Goal: Transaction & Acquisition: Purchase product/service

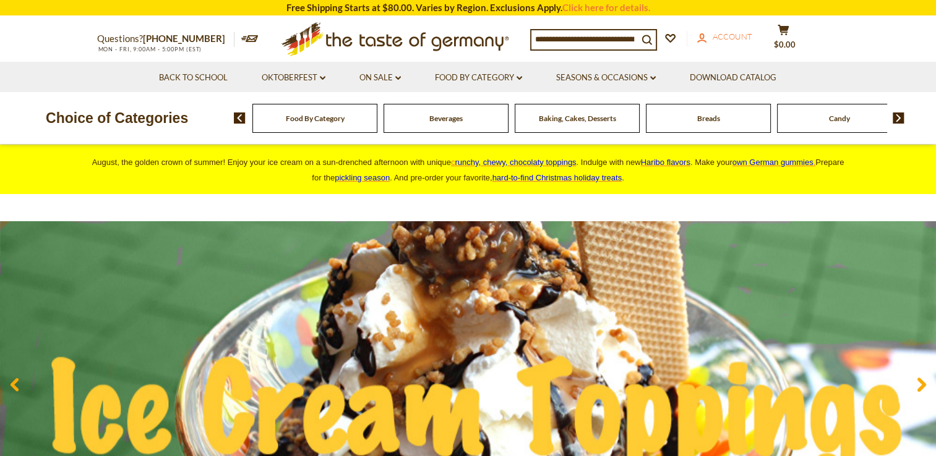
click at [735, 33] on span "Account" at bounding box center [732, 37] width 40 height 10
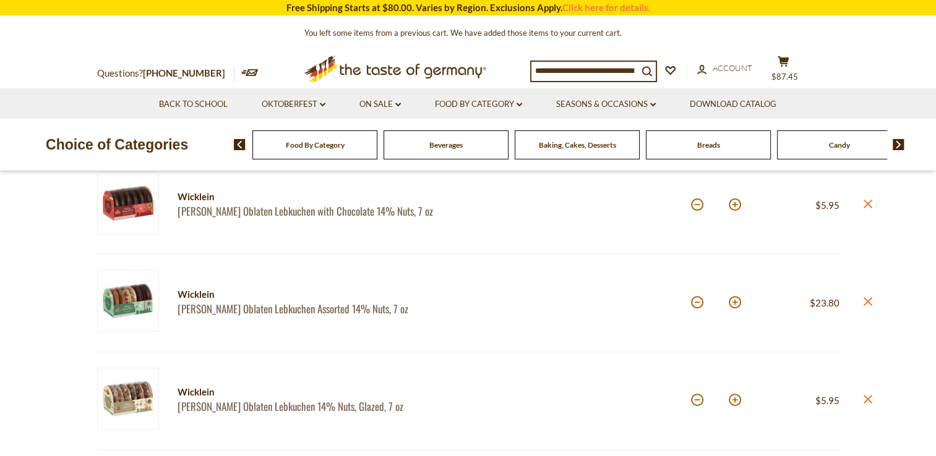
scroll to position [357, 0]
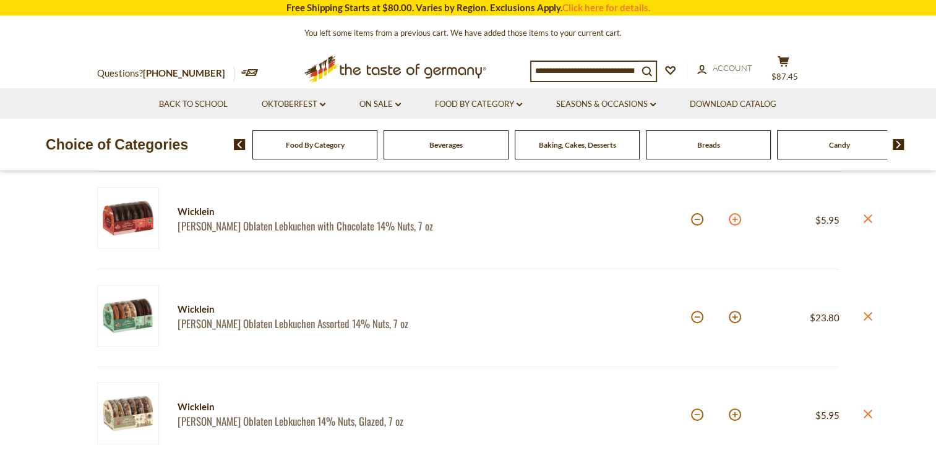
click at [735, 221] on button at bounding box center [734, 219] width 12 height 12
type input "*"
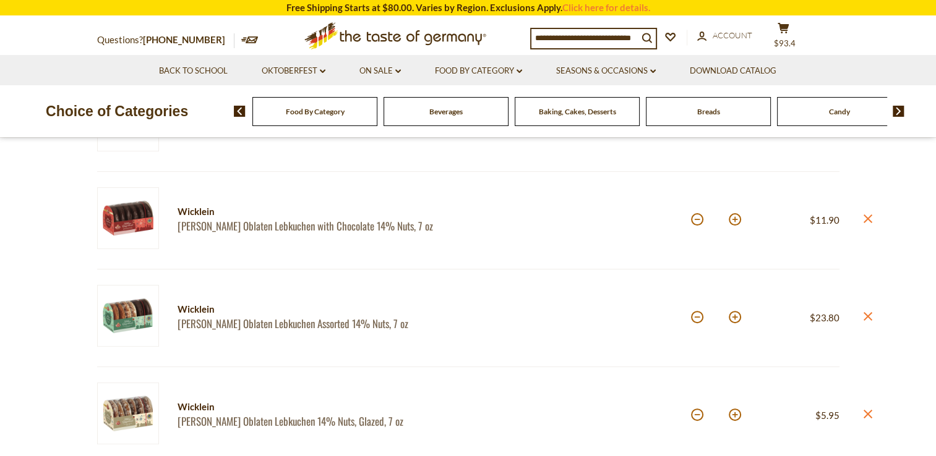
click at [738, 416] on button at bounding box center [734, 415] width 12 height 12
type input "*"
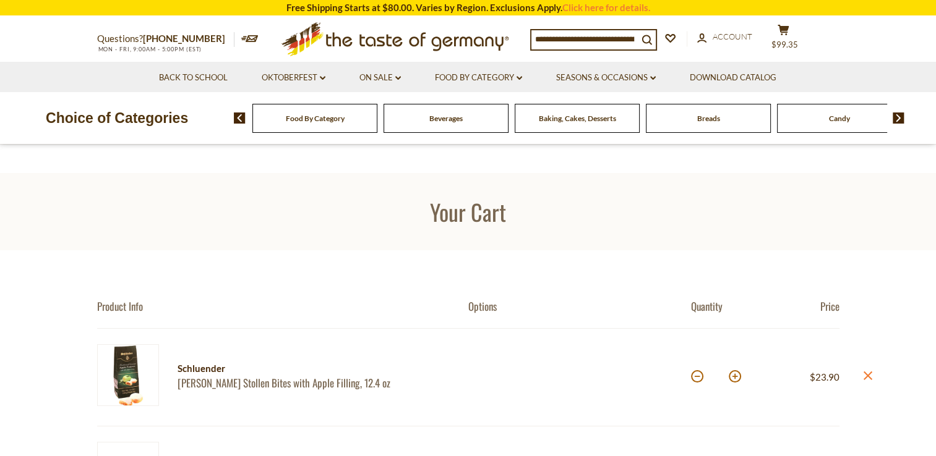
scroll to position [0, 0]
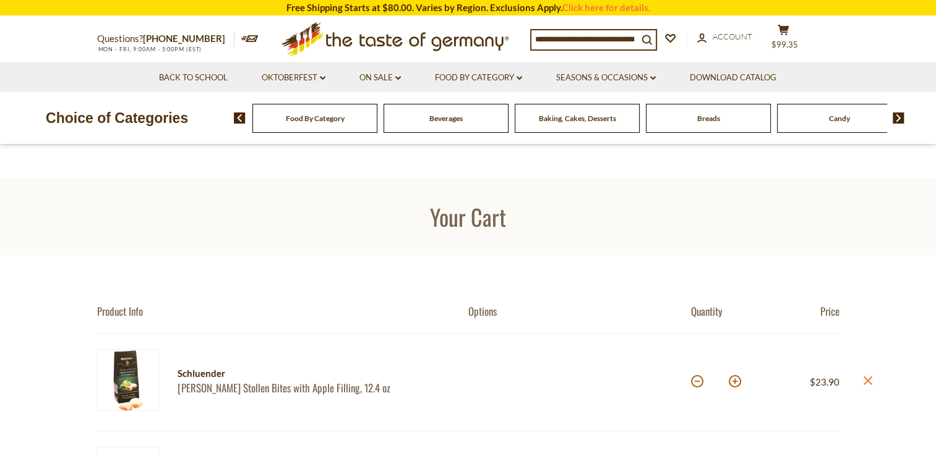
click at [318, 382] on link "[PERSON_NAME] Stollen Bites with Apple Filling, 12.4 oz" at bounding box center [311, 388] width 269 height 13
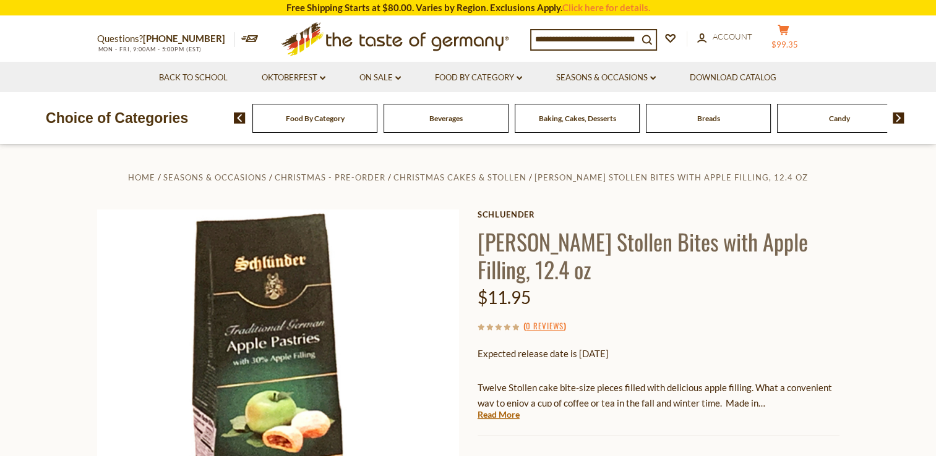
click at [789, 28] on icon "cart" at bounding box center [783, 30] width 12 height 11
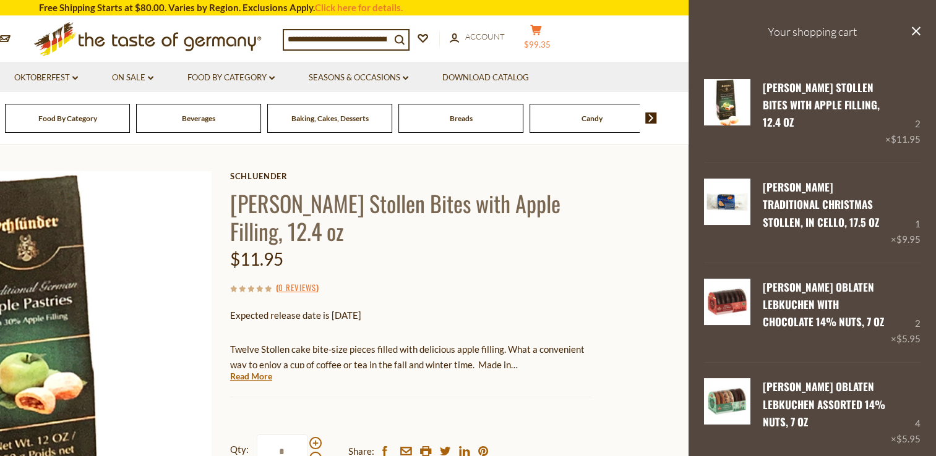
scroll to position [45, 0]
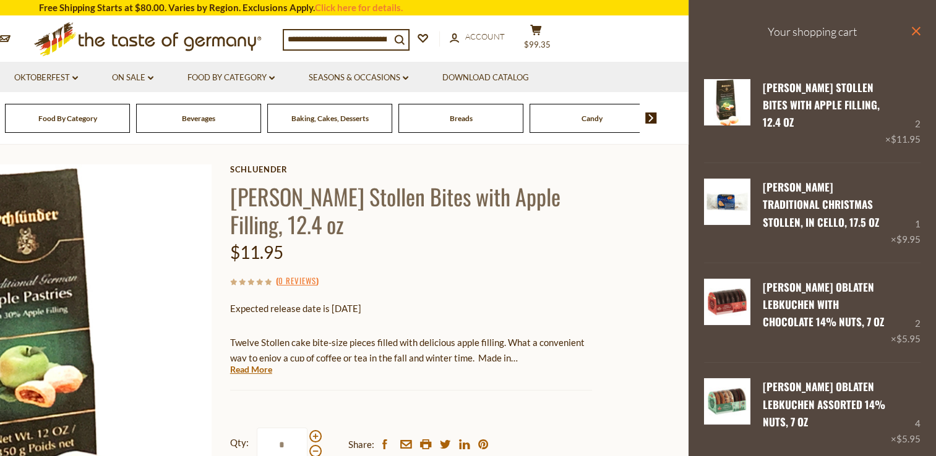
click at [911, 33] on icon "close" at bounding box center [915, 31] width 9 height 9
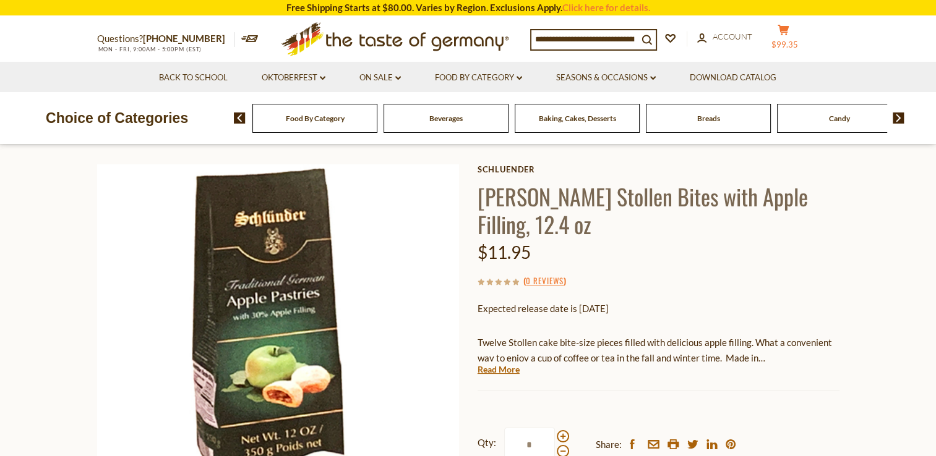
click at [790, 24] on button "cart $99.35" at bounding box center [783, 39] width 37 height 31
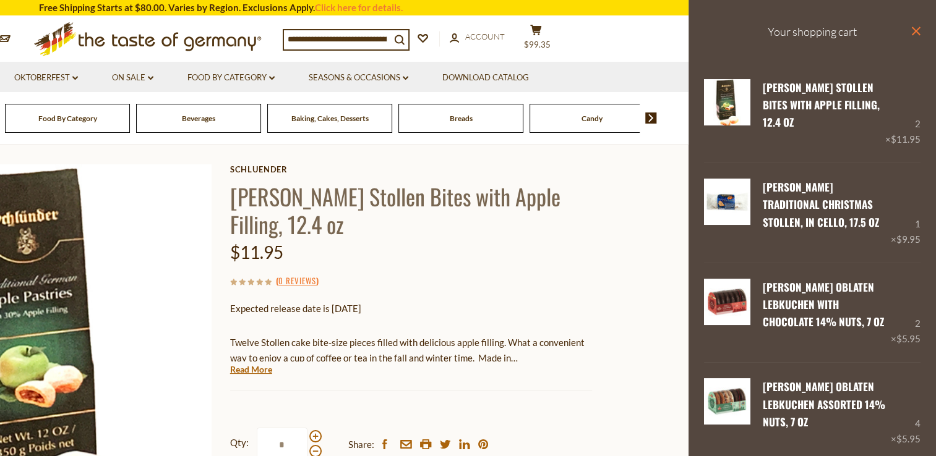
click at [911, 30] on icon at bounding box center [915, 31] width 9 height 9
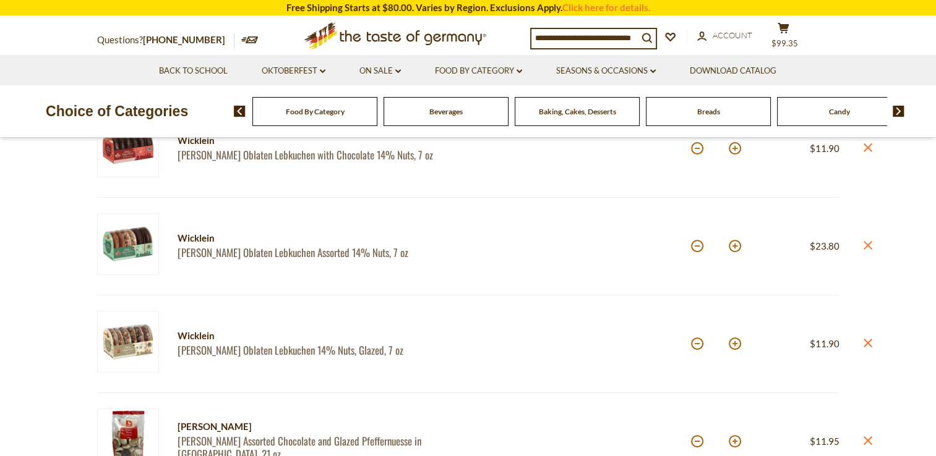
scroll to position [431, 0]
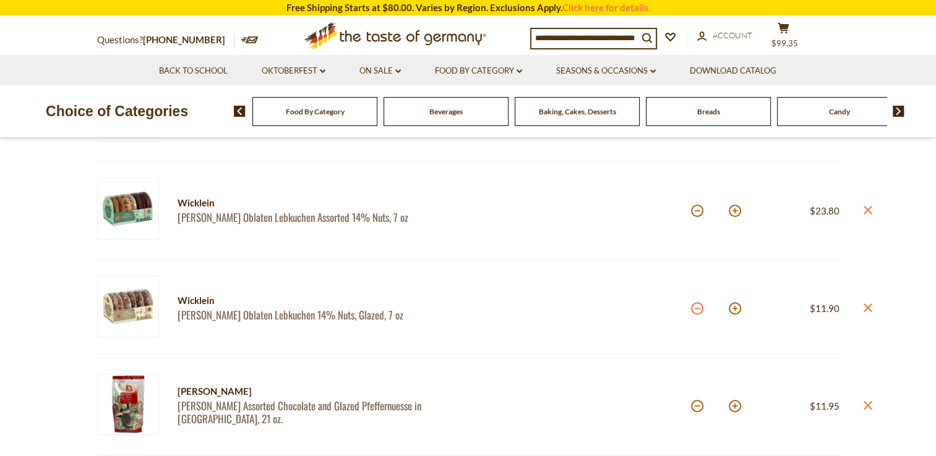
click at [696, 307] on button at bounding box center [697, 308] width 12 height 12
type input "*"
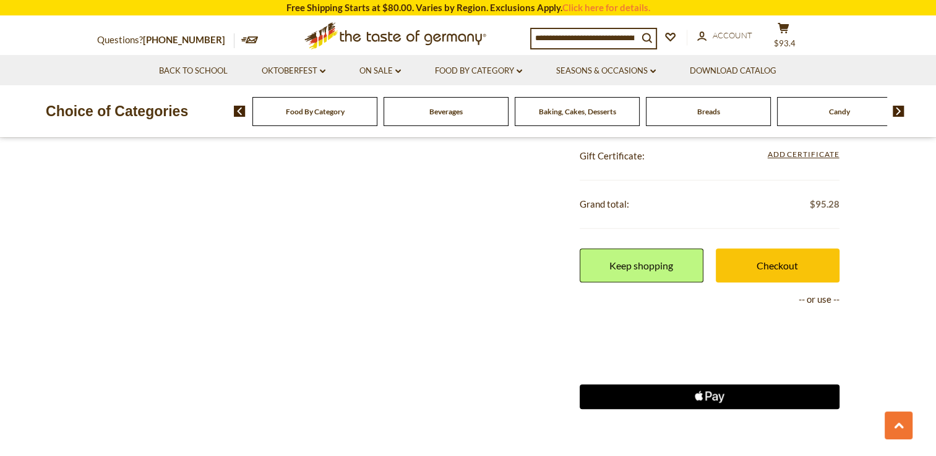
scroll to position [1015, 0]
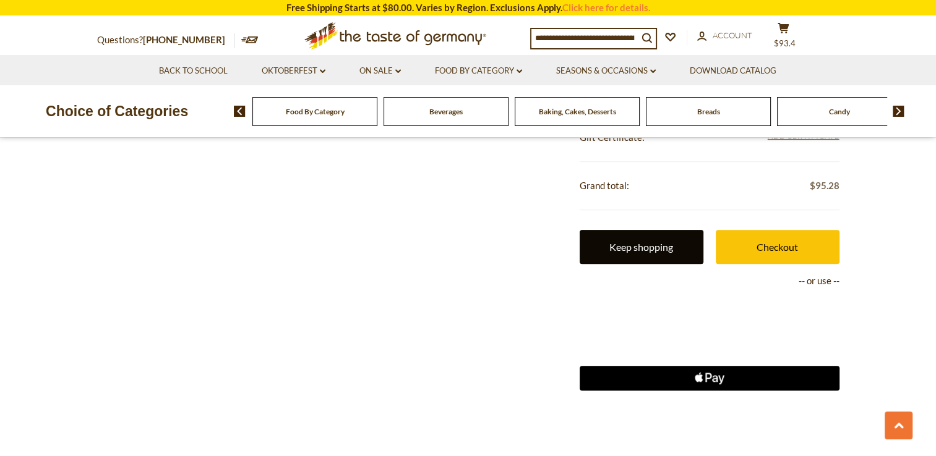
click at [636, 246] on link "Keep shopping" at bounding box center [641, 247] width 124 height 34
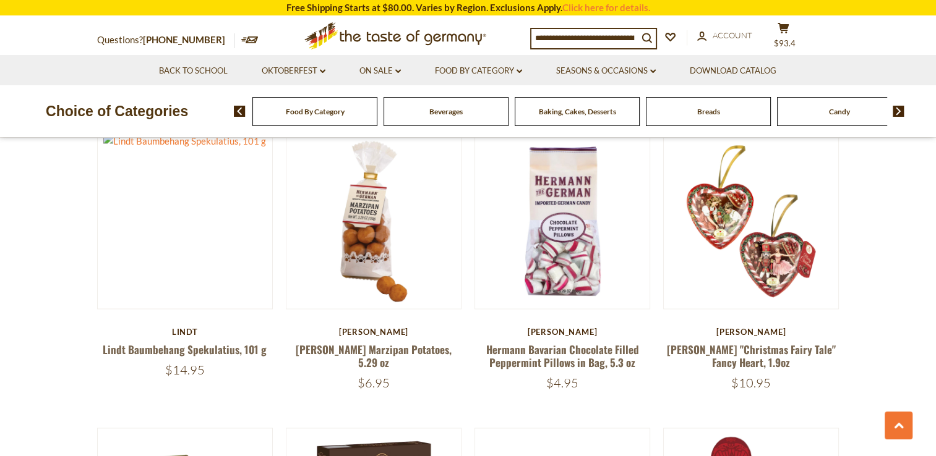
scroll to position [1906, 0]
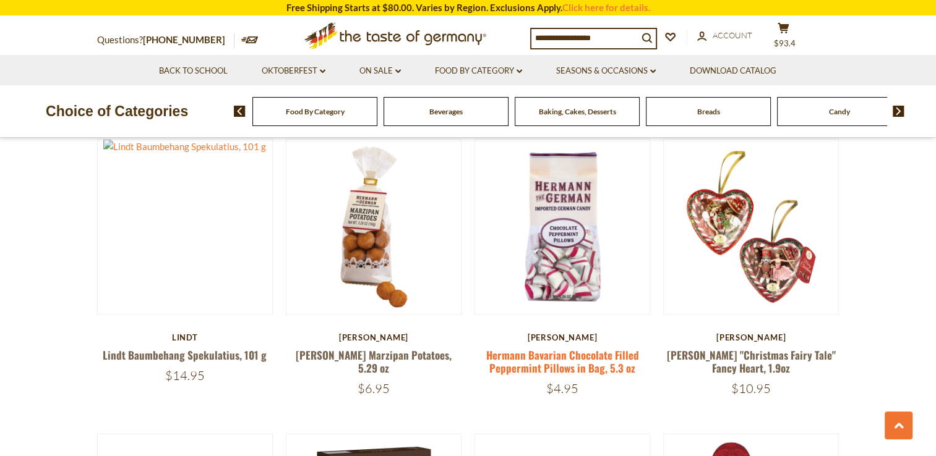
click at [586, 348] on link "Hermann Bavarian Chocolate Filled Peppermint Pillows in Bag, 5.3 oz" at bounding box center [562, 362] width 153 height 28
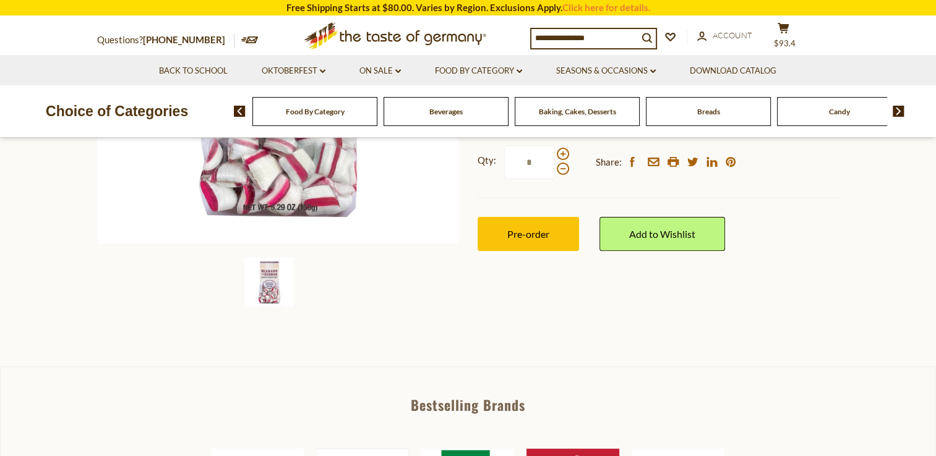
scroll to position [235, 0]
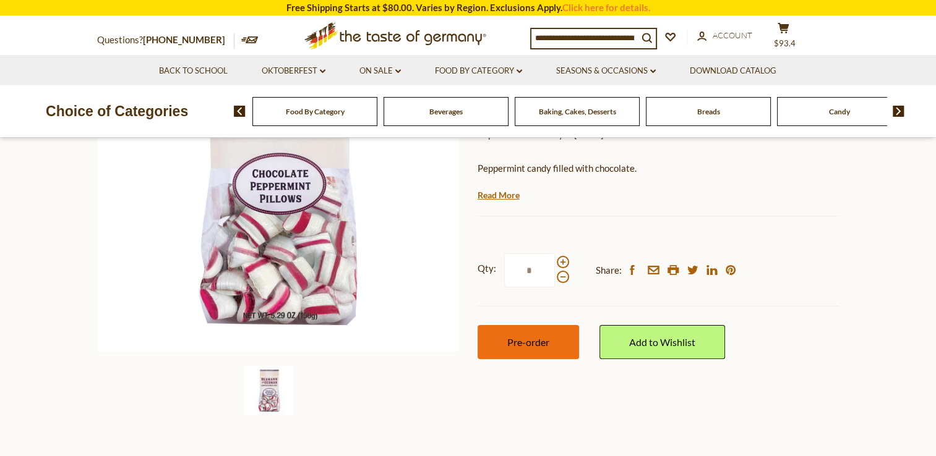
click at [518, 349] on button "Pre-order" at bounding box center [527, 342] width 101 height 34
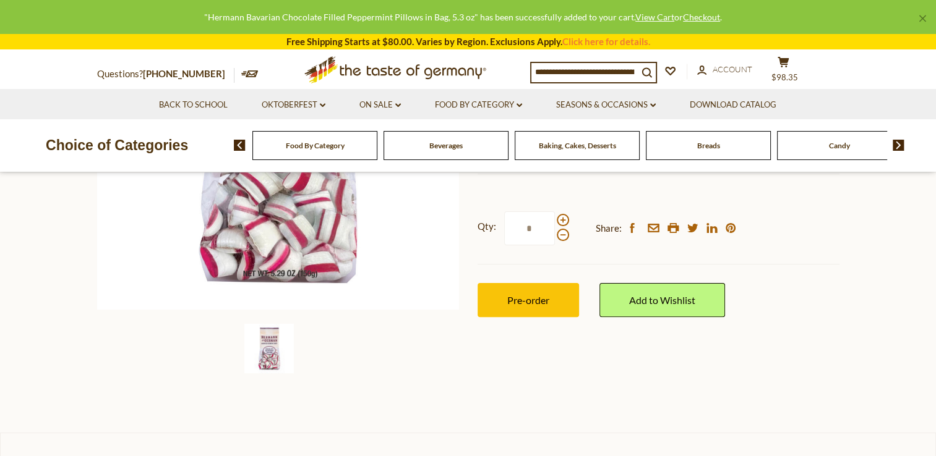
scroll to position [0, 0]
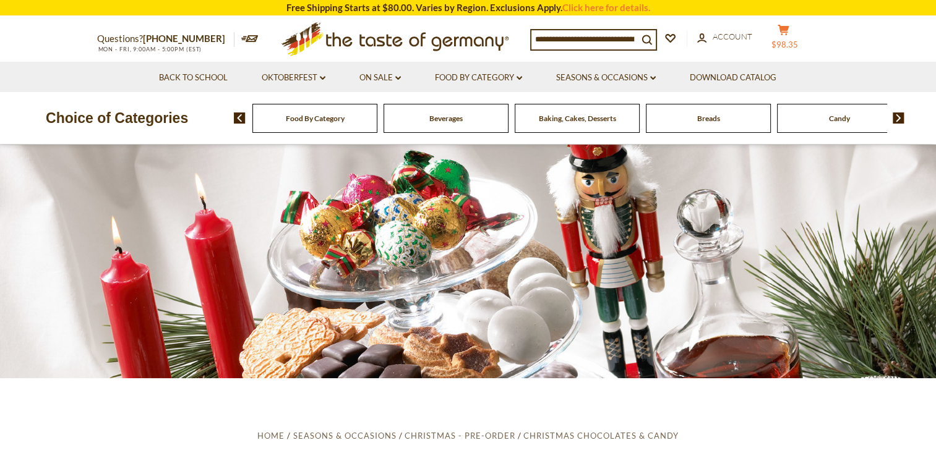
click at [788, 26] on icon at bounding box center [782, 30] width 11 height 11
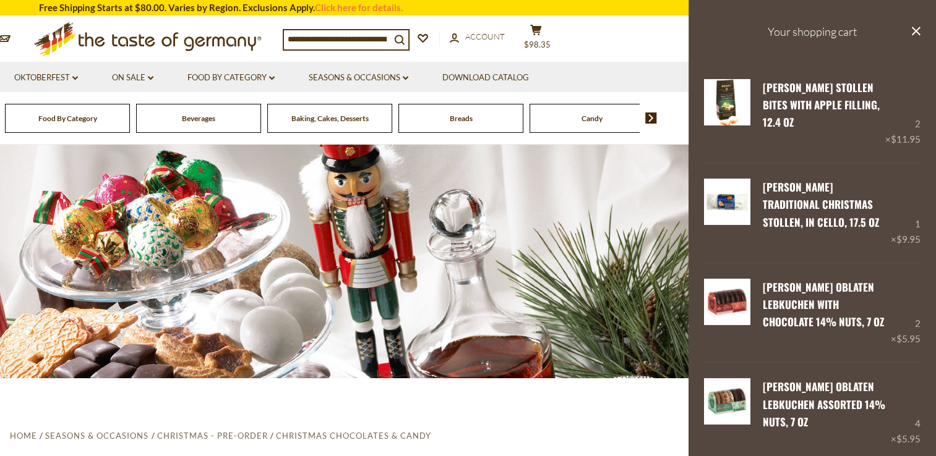
click at [661, 44] on section "Questions? [PHONE_NUMBER] MON - FRI, 9:00AM - 5:00PM (EST) × Questions? [PHONE_…" at bounding box center [221, 39] width 936 height 45
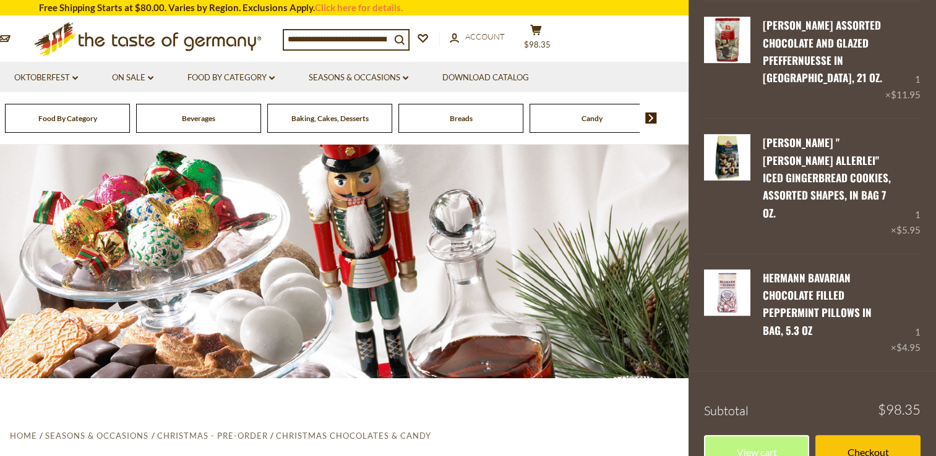
scroll to position [589, 0]
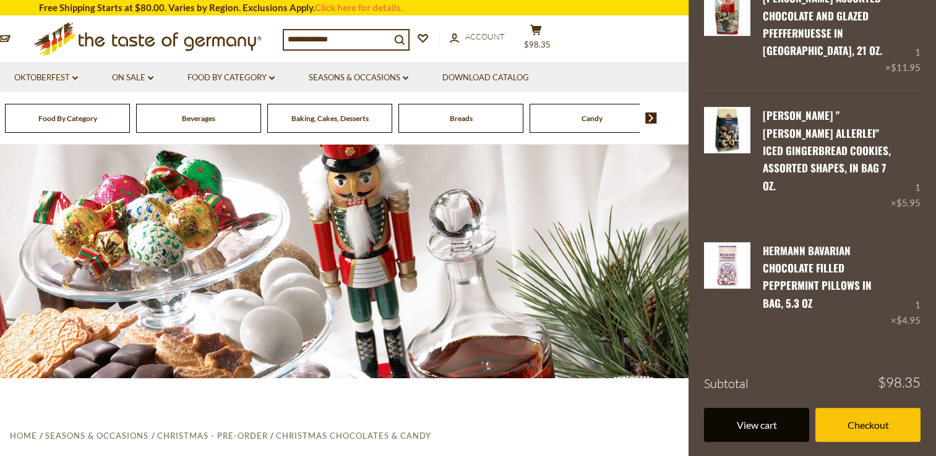
click at [751, 427] on link "View cart" at bounding box center [756, 425] width 105 height 34
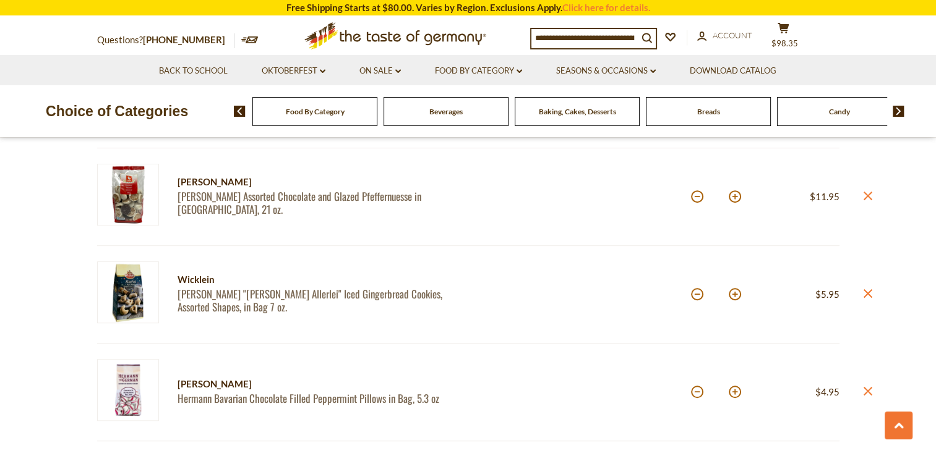
scroll to position [942, 0]
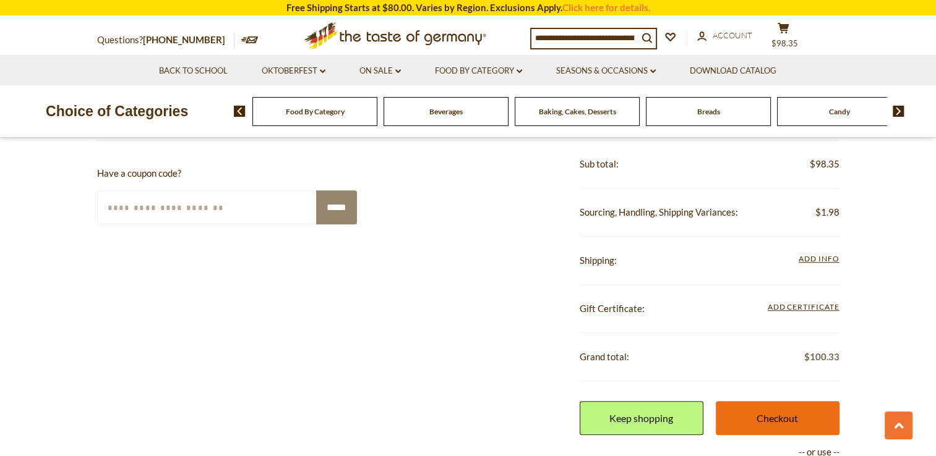
click at [782, 416] on link "Checkout" at bounding box center [777, 418] width 124 height 34
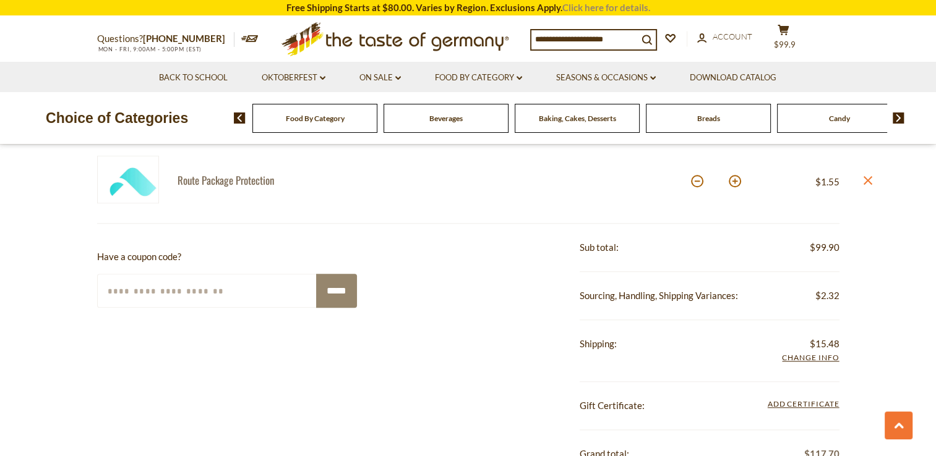
click at [601, 10] on link "Click here for details." at bounding box center [606, 7] width 88 height 11
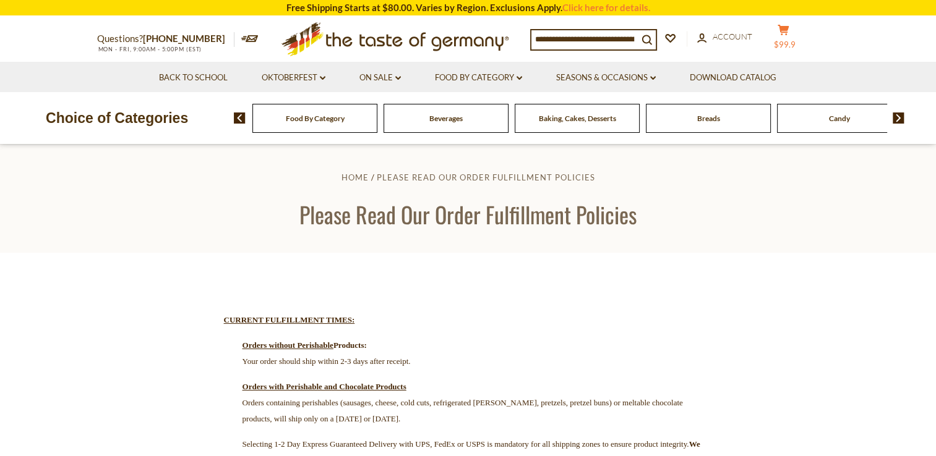
click at [788, 40] on span "$99.9" at bounding box center [785, 45] width 22 height 10
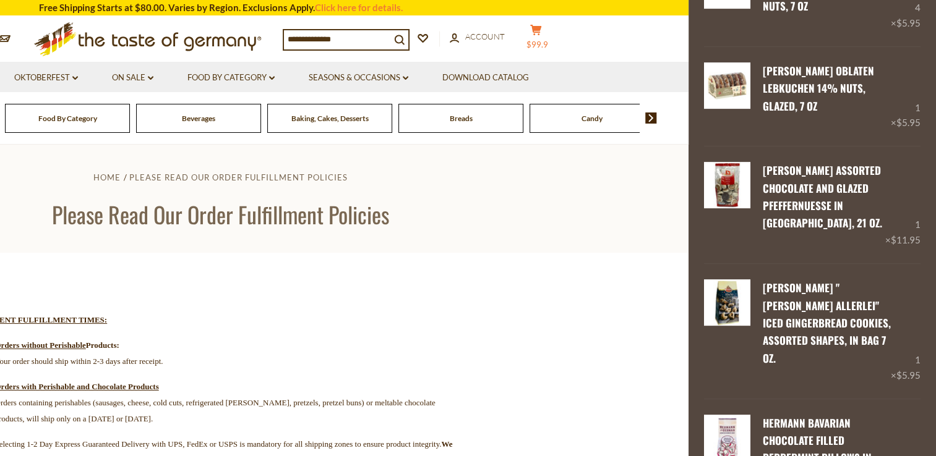
scroll to position [672, 0]
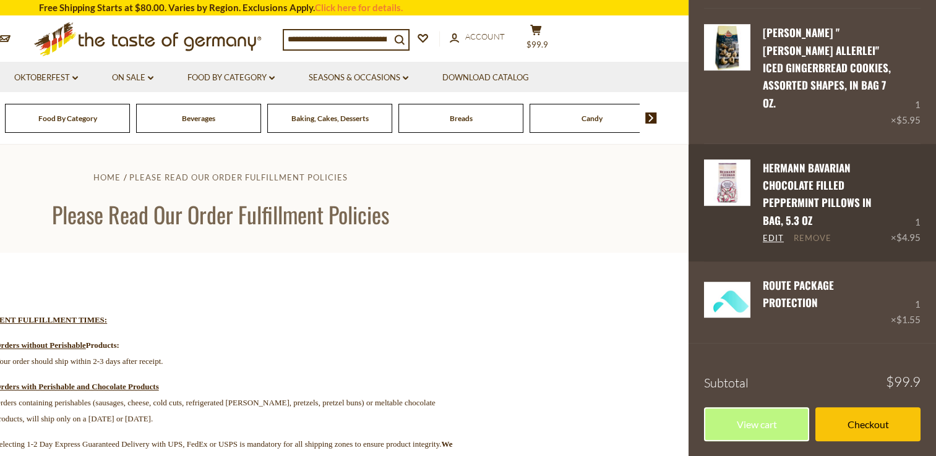
click at [810, 236] on link "Remove" at bounding box center [812, 238] width 38 height 11
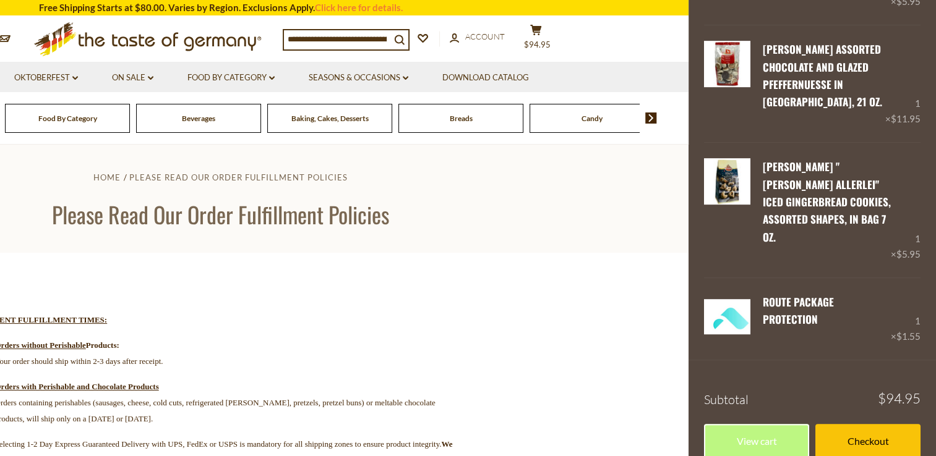
scroll to position [554, 0]
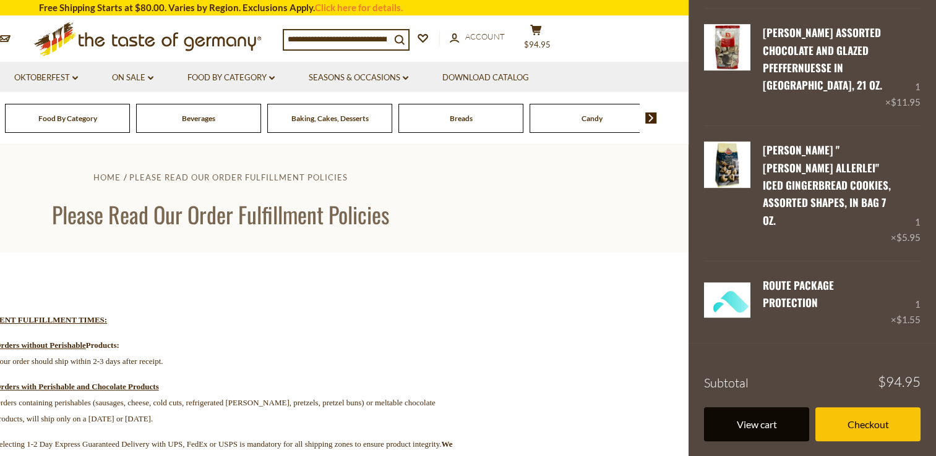
click at [763, 424] on link "View cart" at bounding box center [756, 424] width 105 height 34
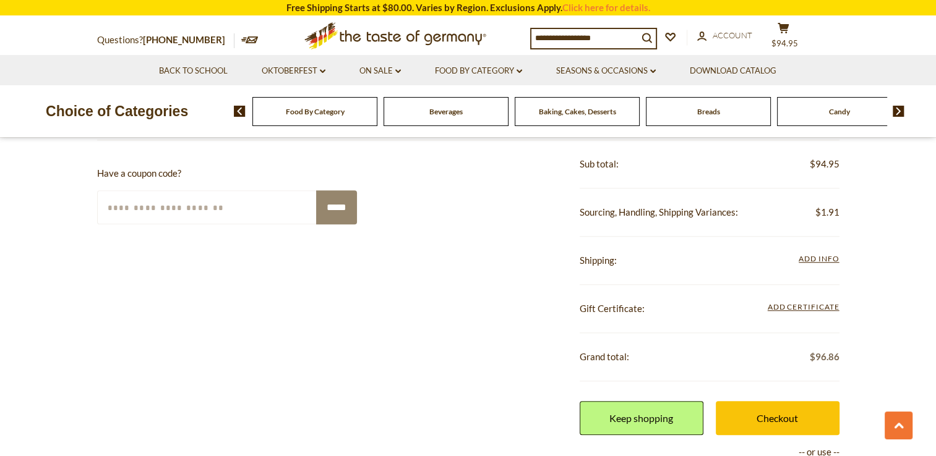
scroll to position [949, 0]
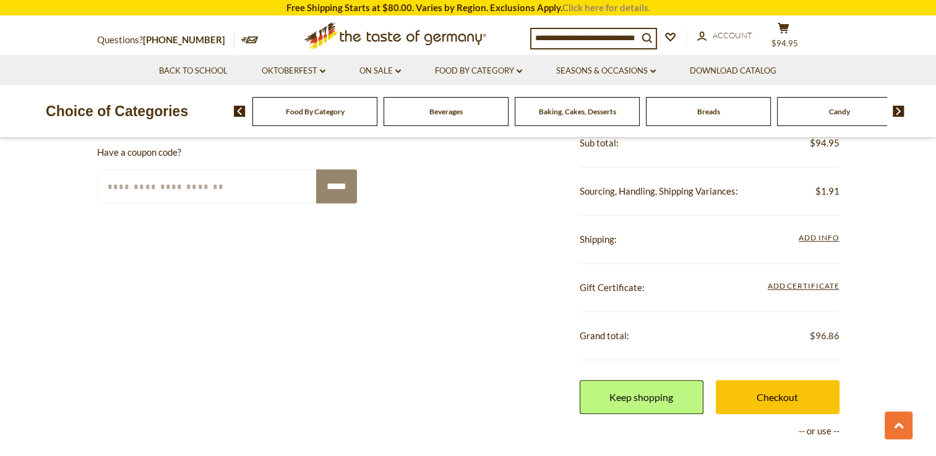
click at [621, 7] on link "Click here for details." at bounding box center [606, 7] width 88 height 11
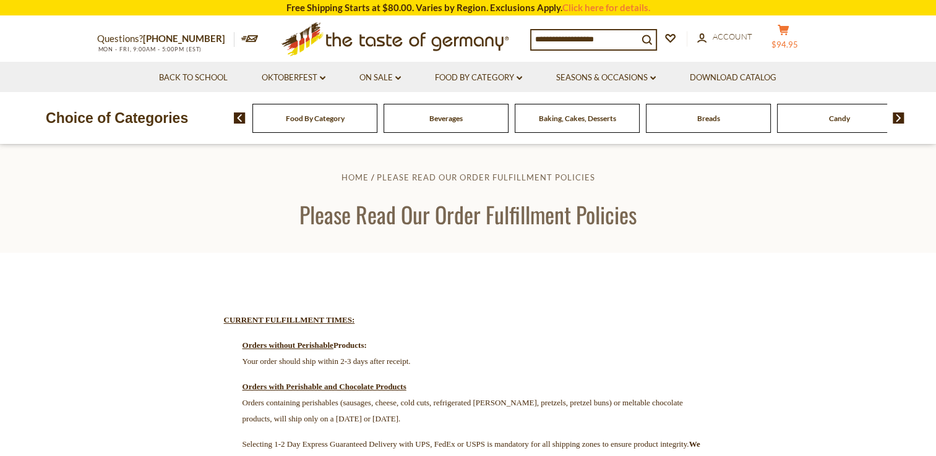
click at [788, 32] on icon at bounding box center [782, 30] width 11 height 11
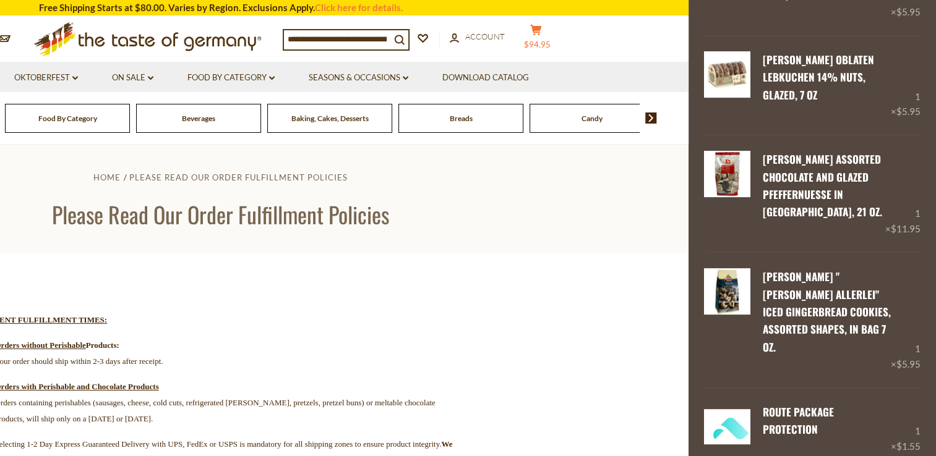
scroll to position [554, 0]
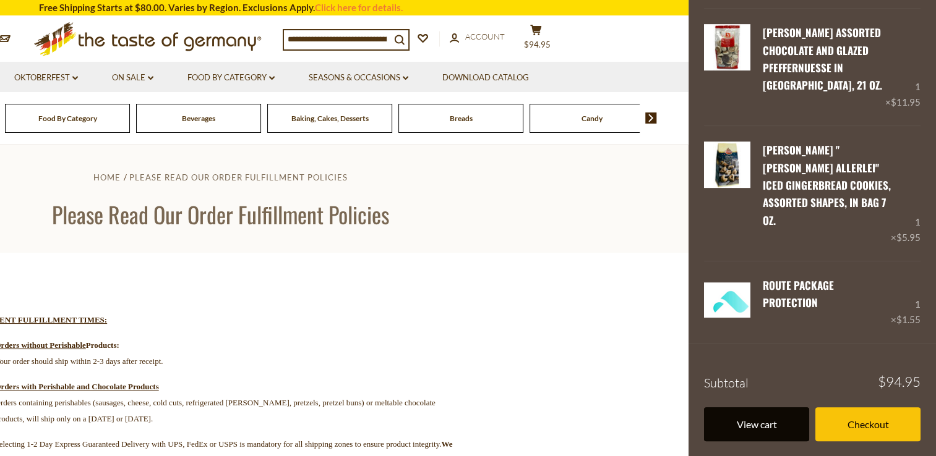
click at [769, 425] on link "View cart" at bounding box center [756, 424] width 105 height 34
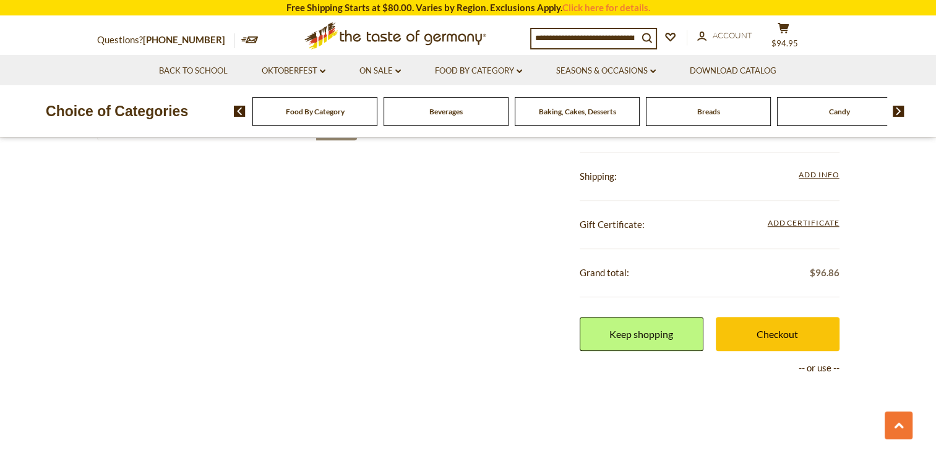
scroll to position [1026, 0]
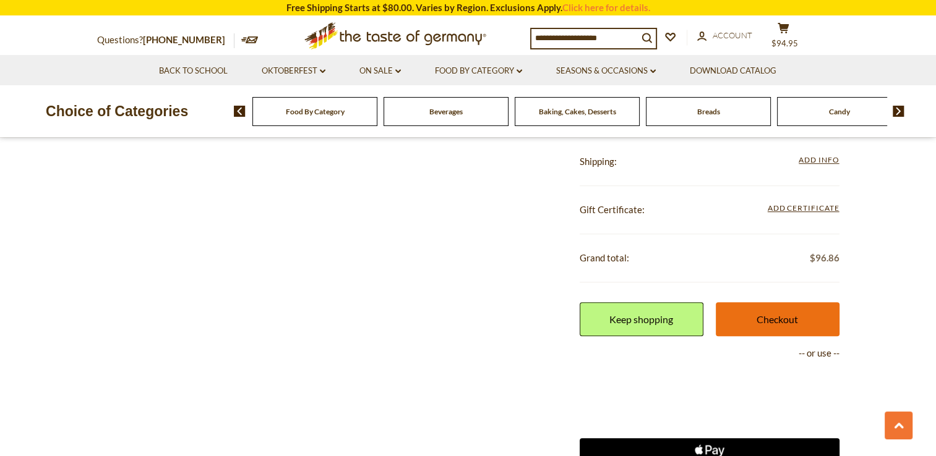
click at [784, 315] on link "Checkout" at bounding box center [777, 319] width 124 height 34
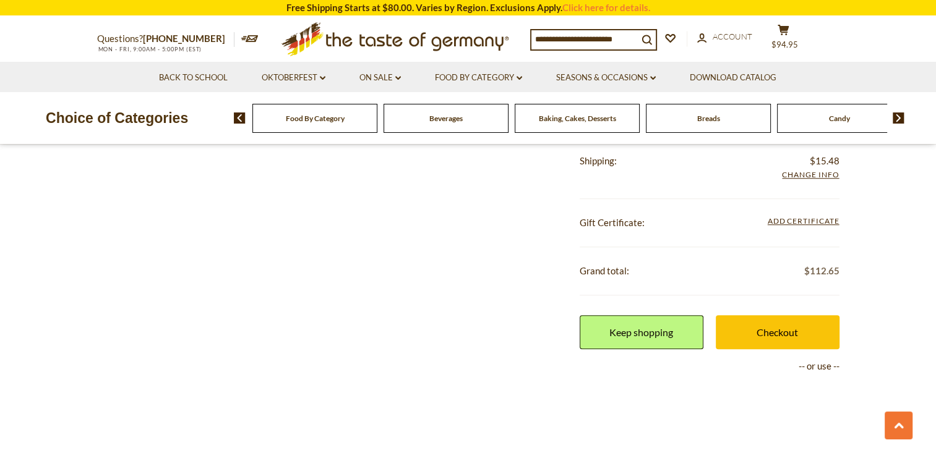
scroll to position [1026, 0]
click at [618, 6] on link "Click here for details." at bounding box center [606, 7] width 88 height 11
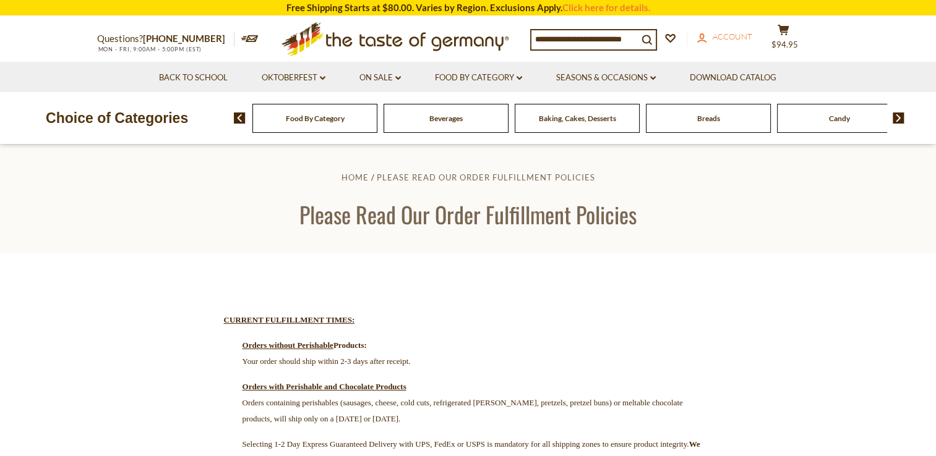
click at [735, 35] on span "Account" at bounding box center [732, 37] width 40 height 10
click at [788, 32] on icon at bounding box center [782, 30] width 11 height 11
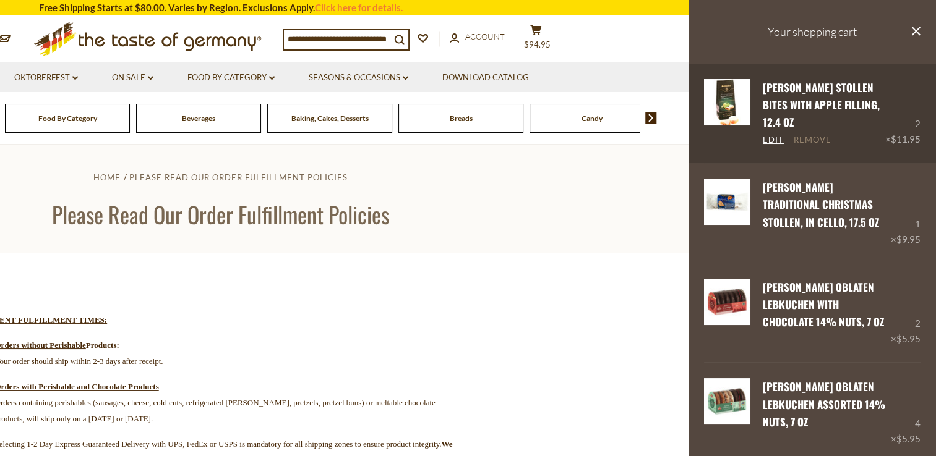
click at [812, 141] on link "Remove" at bounding box center [812, 140] width 38 height 11
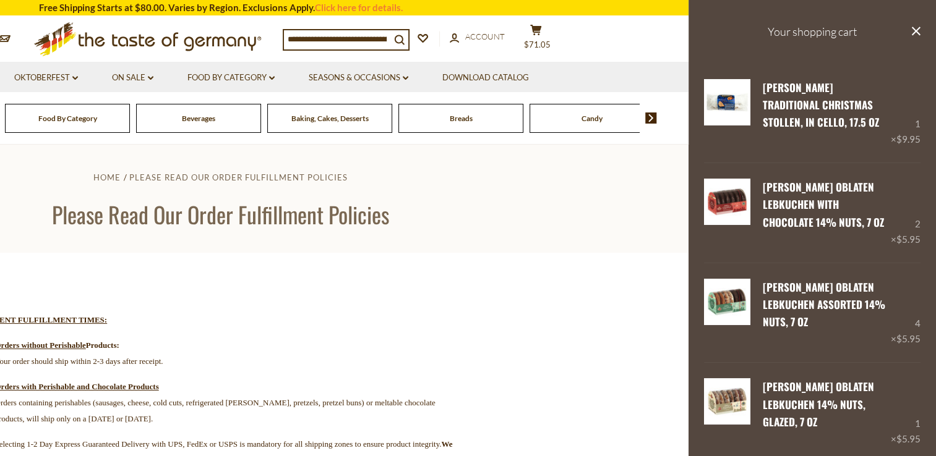
click at [811, 141] on link "Remove" at bounding box center [812, 140] width 38 height 11
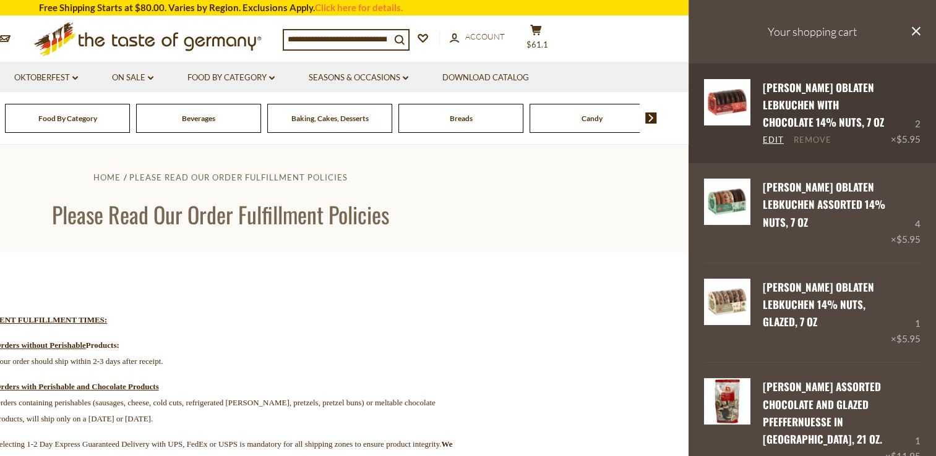
click at [811, 137] on link "Remove" at bounding box center [812, 140] width 38 height 11
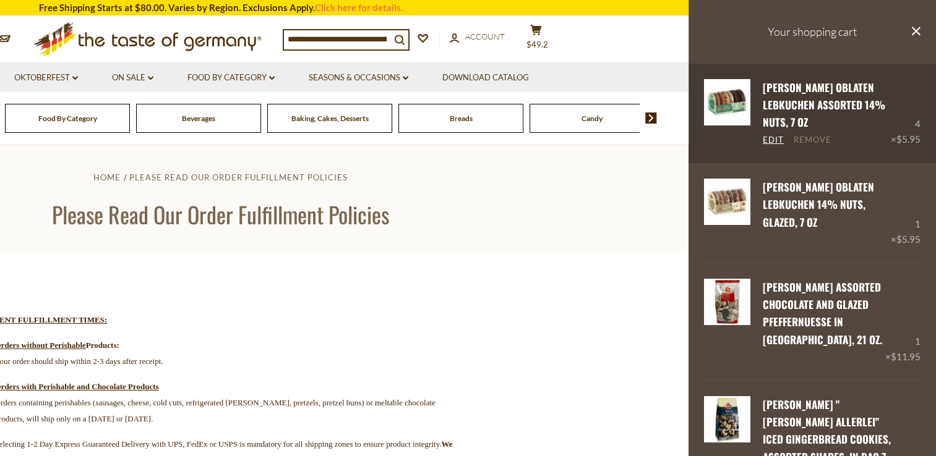
click at [817, 142] on link "Remove" at bounding box center [812, 140] width 38 height 11
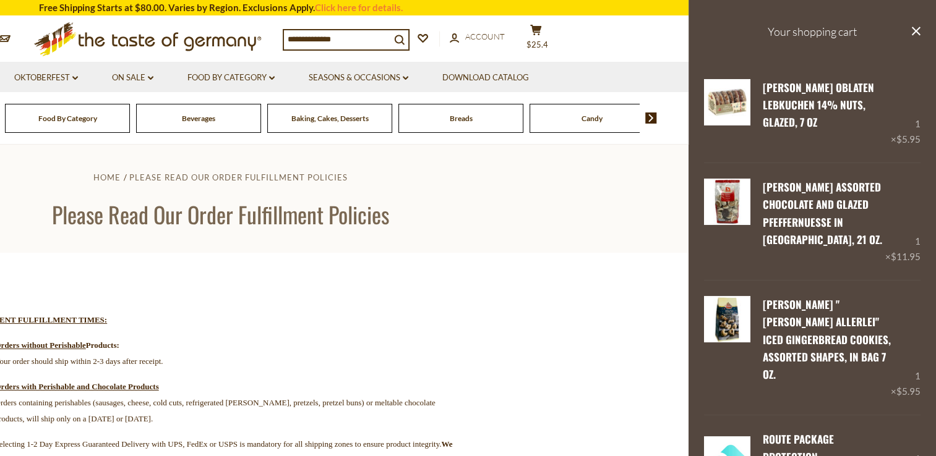
click at [817, 135] on link "Remove" at bounding box center [812, 140] width 38 height 11
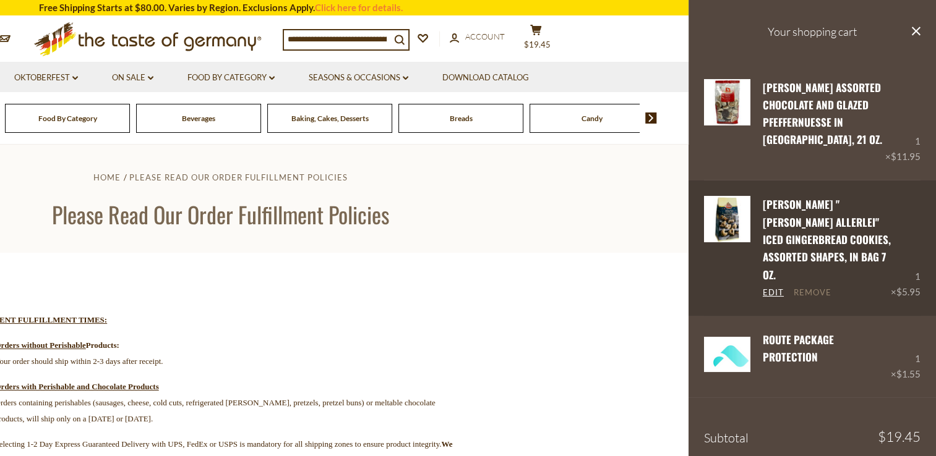
click at [817, 294] on link "Remove" at bounding box center [812, 293] width 38 height 11
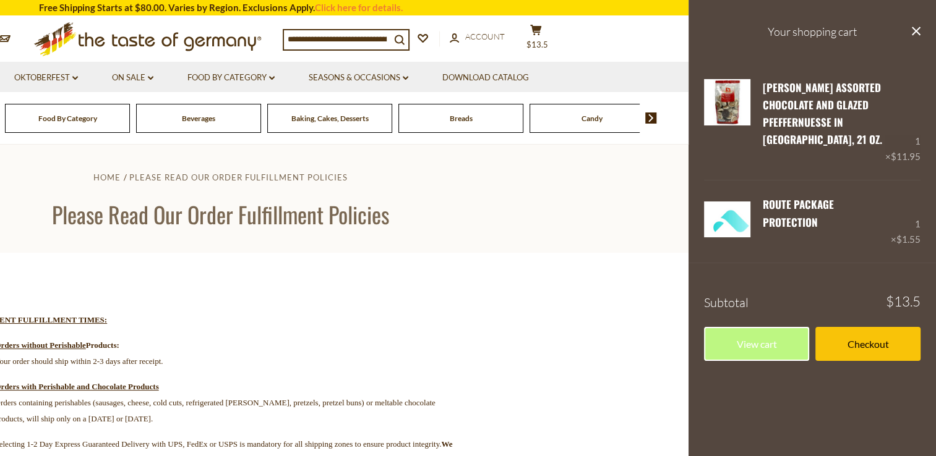
click at [814, 153] on link "Remove" at bounding box center [812, 158] width 38 height 11
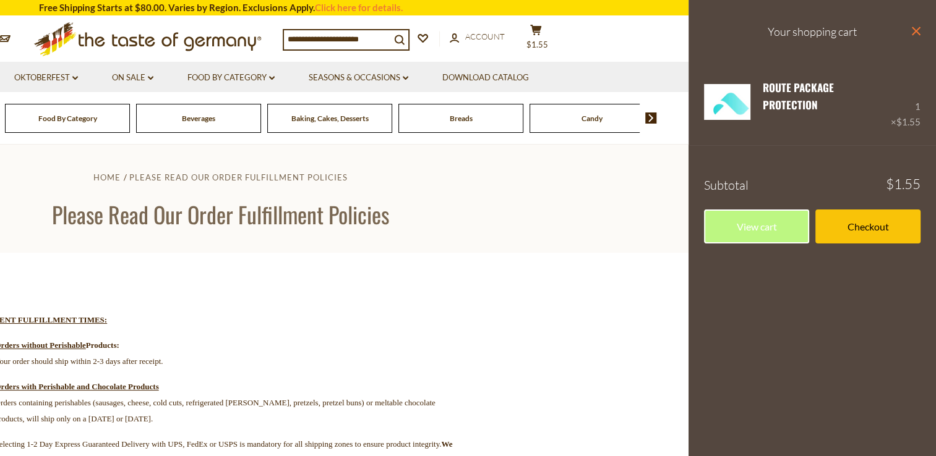
click at [916, 30] on icon at bounding box center [915, 31] width 9 height 9
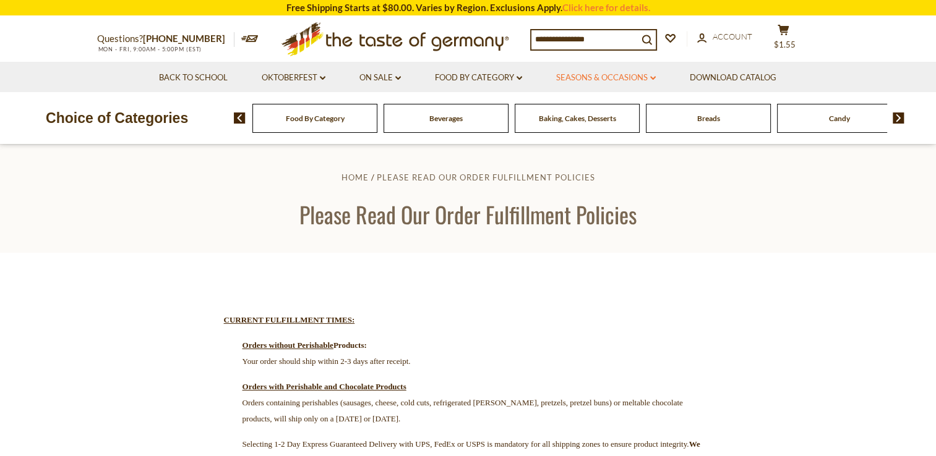
click at [578, 74] on link "Seasons & Occasions dropdown_arrow" at bounding box center [606, 78] width 100 height 14
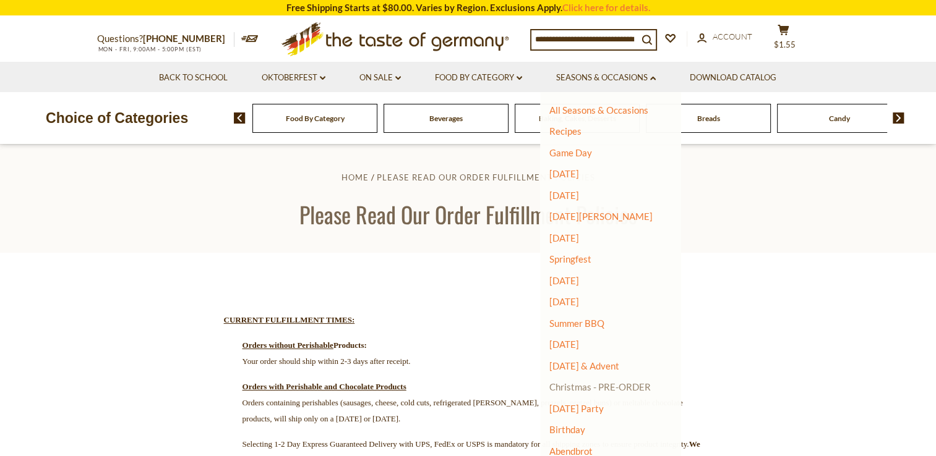
click at [626, 386] on link "Christmas - PRE-ORDER" at bounding box center [599, 386] width 101 height 17
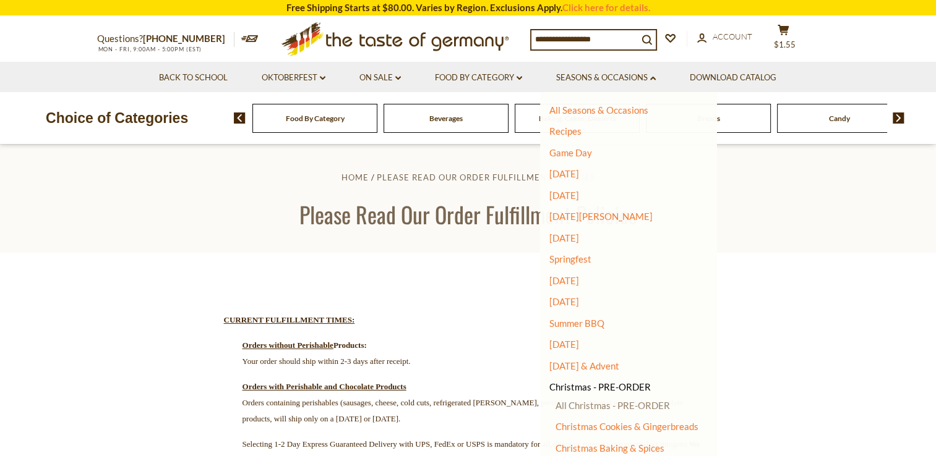
click at [631, 405] on link "All Christmas - PRE-ORDER" at bounding box center [612, 405] width 114 height 11
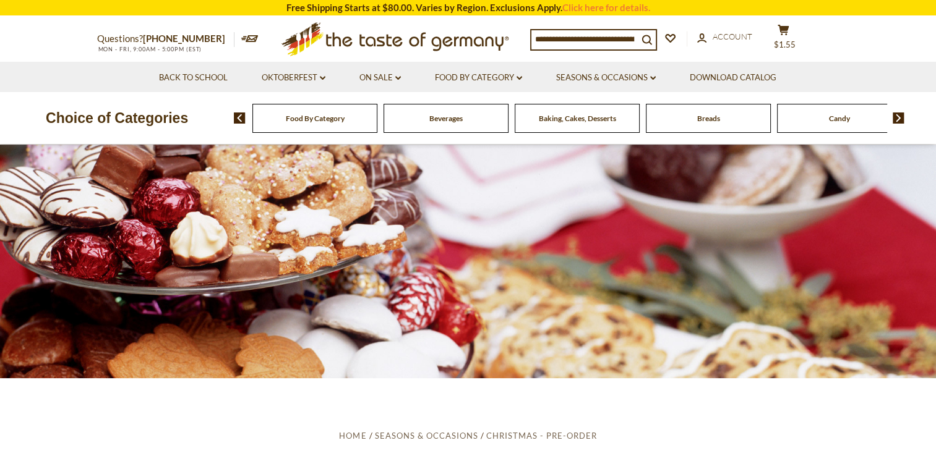
click at [602, 35] on input at bounding box center [584, 38] width 106 height 17
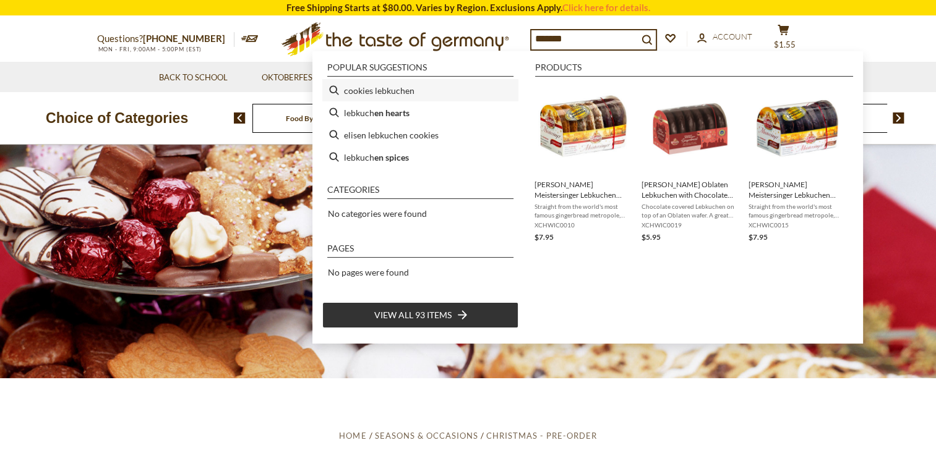
click at [392, 94] on li "cookies lebkuchen" at bounding box center [420, 90] width 196 height 22
type input "**********"
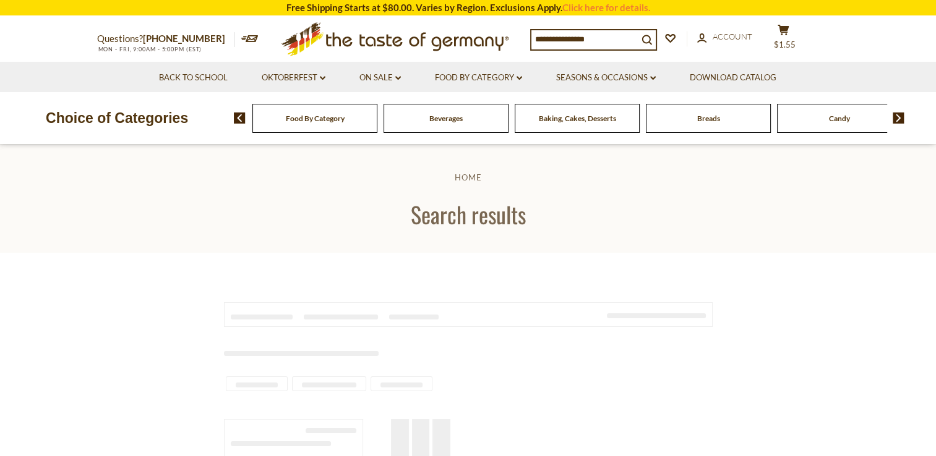
type input "**********"
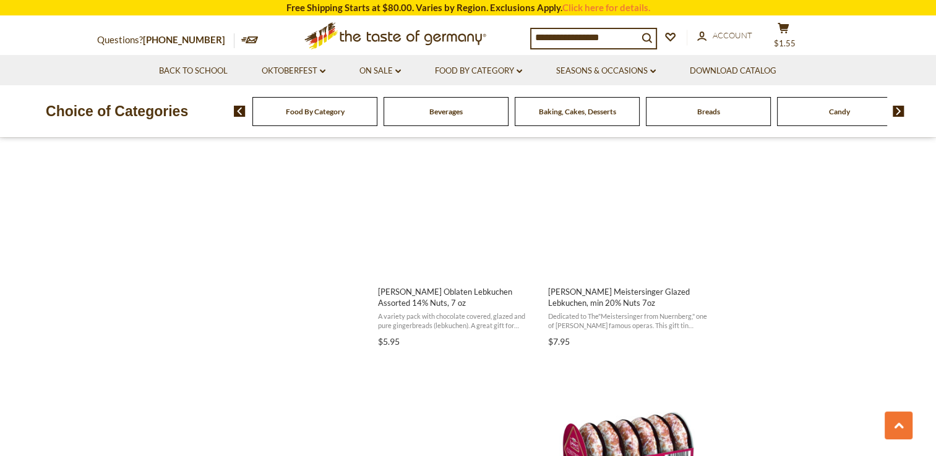
scroll to position [1060, 0]
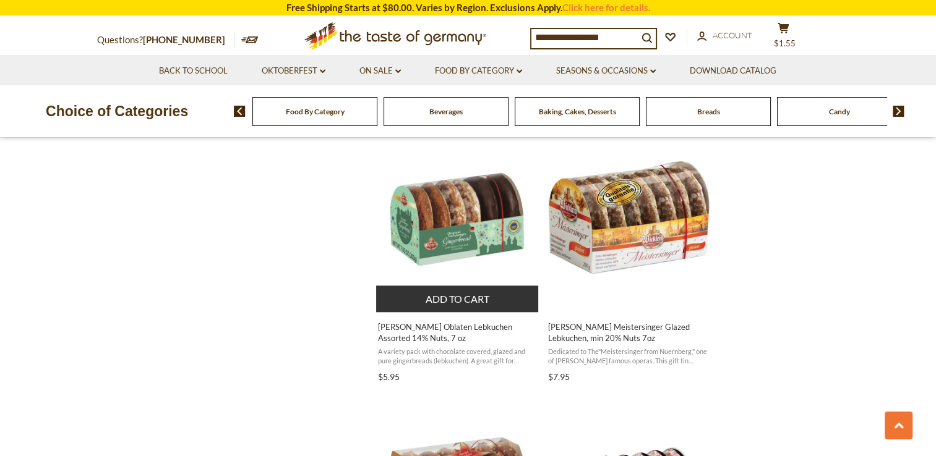
click at [454, 224] on img "Wicklein Oblaten Lebkuchen Assorted 14% Nuts, 7 oz" at bounding box center [458, 220] width 164 height 164
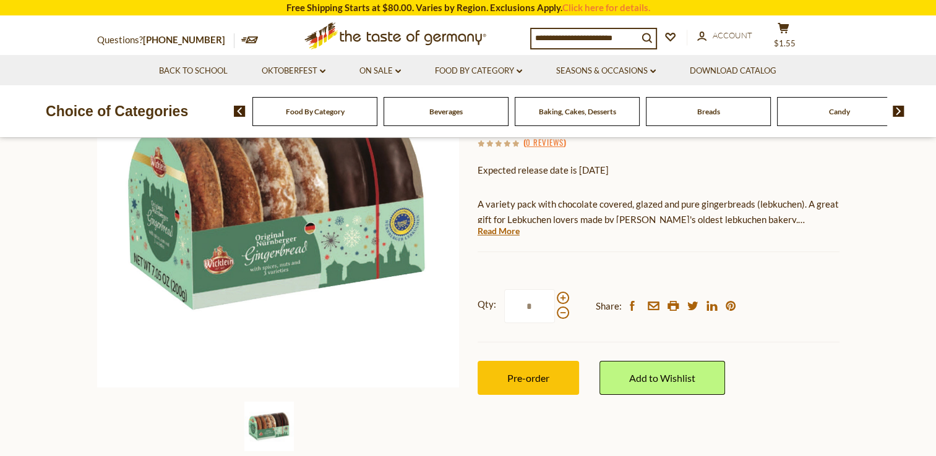
scroll to position [218, 0]
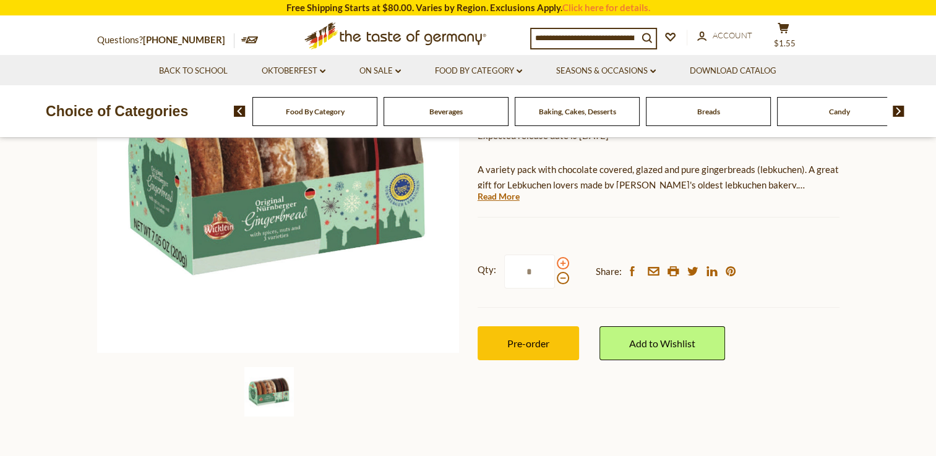
click at [563, 258] on span at bounding box center [563, 263] width 12 height 12
click at [555, 258] on input "*" at bounding box center [529, 272] width 51 height 34
click at [563, 258] on span at bounding box center [563, 263] width 12 height 12
click at [555, 258] on input "*" at bounding box center [529, 272] width 51 height 34
click at [563, 258] on span at bounding box center [563, 263] width 12 height 12
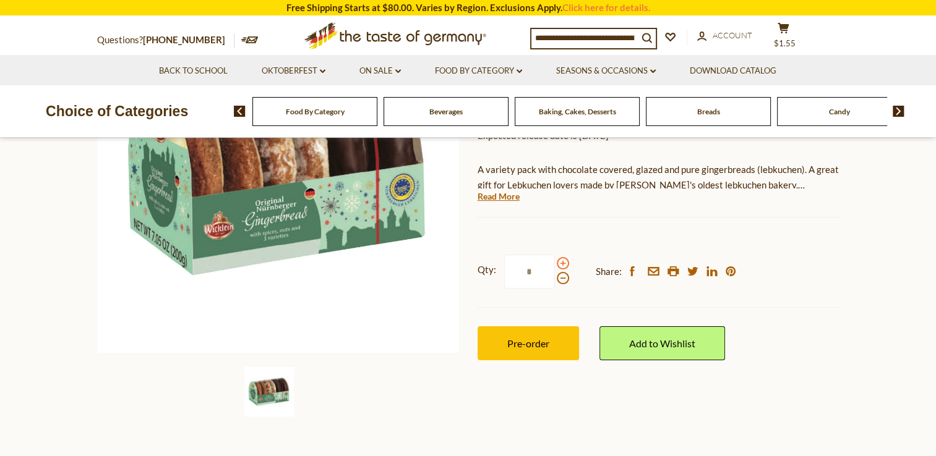
click at [555, 258] on input "*" at bounding box center [529, 272] width 51 height 34
click at [563, 258] on span at bounding box center [563, 263] width 12 height 12
click at [555, 258] on input "*" at bounding box center [529, 272] width 51 height 34
click at [560, 281] on span at bounding box center [563, 278] width 12 height 12
click at [555, 281] on input "*" at bounding box center [529, 272] width 51 height 34
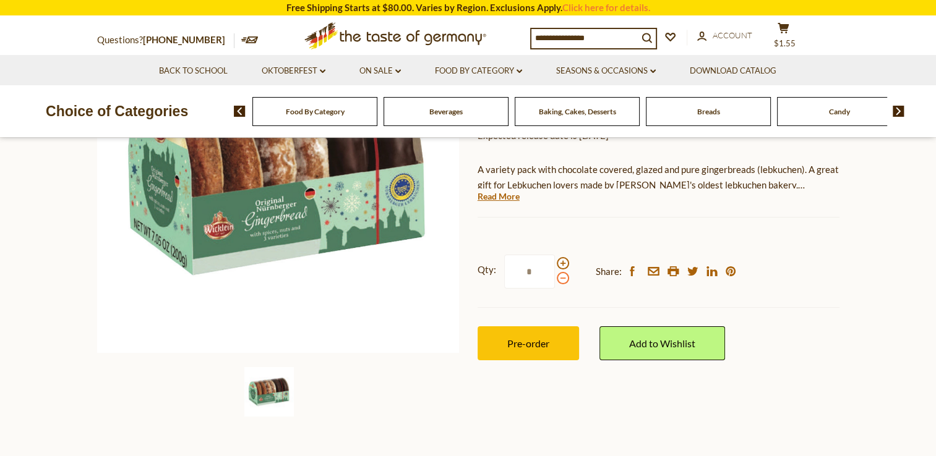
click at [560, 281] on span at bounding box center [563, 278] width 12 height 12
click at [555, 281] on input "*" at bounding box center [529, 272] width 51 height 34
click at [560, 281] on span at bounding box center [563, 278] width 12 height 12
click at [555, 281] on input "*" at bounding box center [529, 272] width 51 height 34
type input "*"
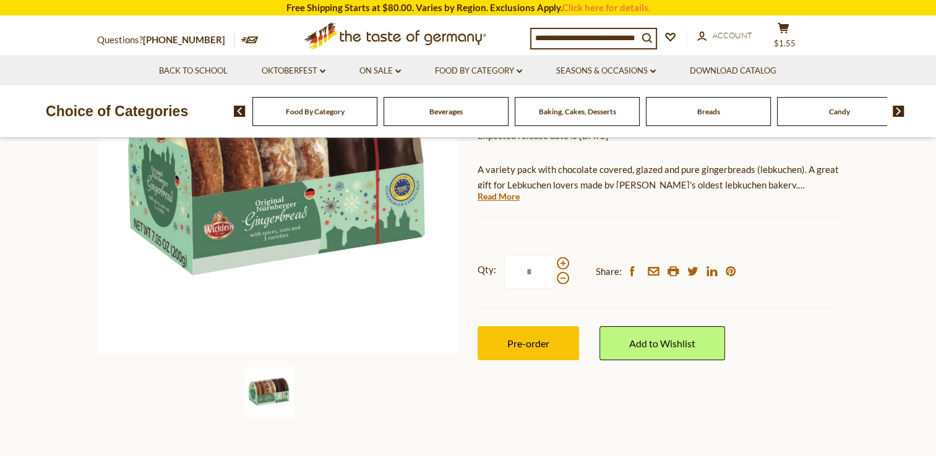
click at [534, 274] on input "*" at bounding box center [529, 272] width 51 height 34
type input "*"
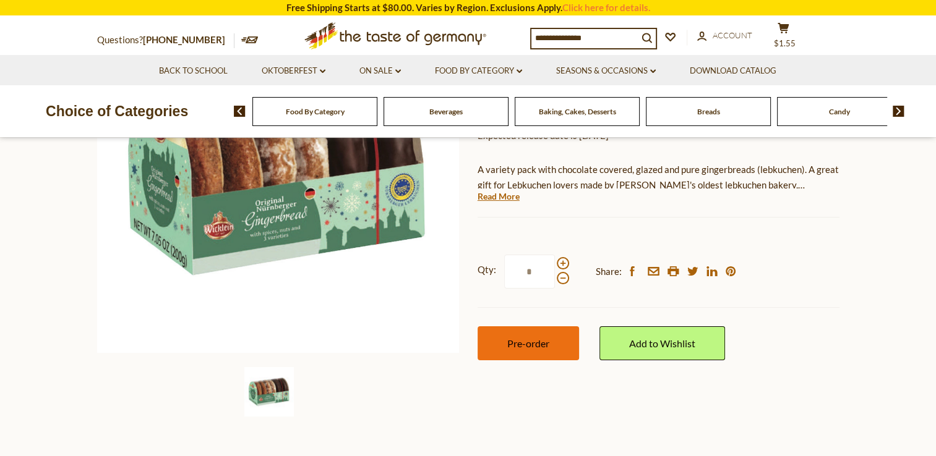
click at [530, 341] on span "Pre-order" at bounding box center [528, 344] width 42 height 12
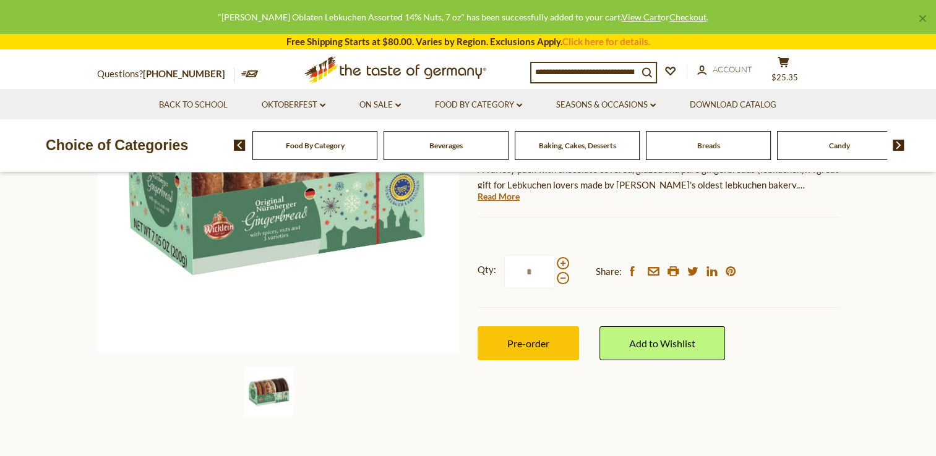
scroll to position [0, 0]
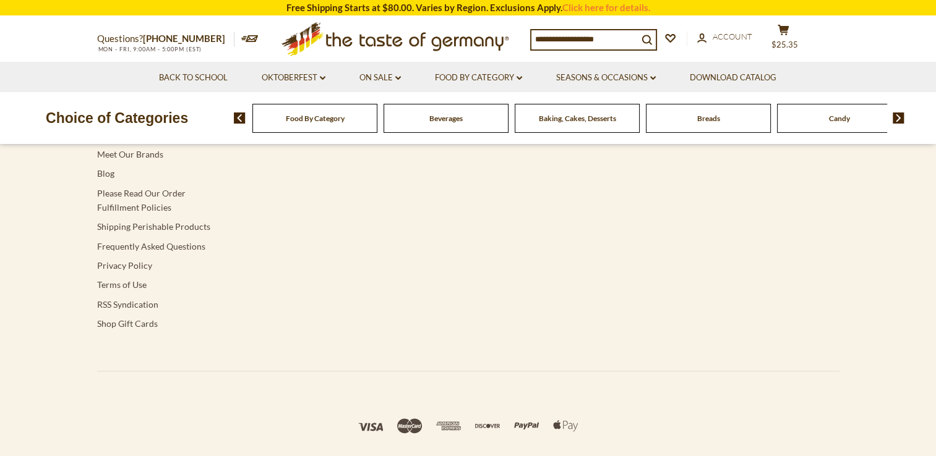
type input "**********"
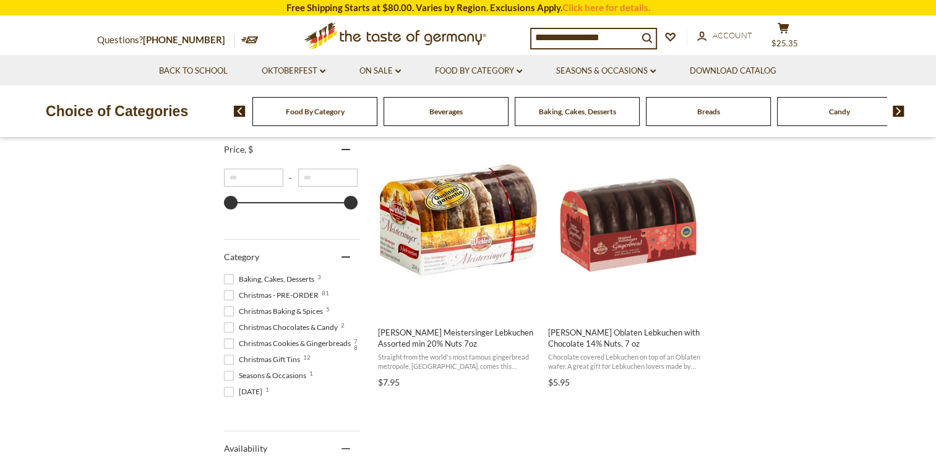
scroll to position [253, 0]
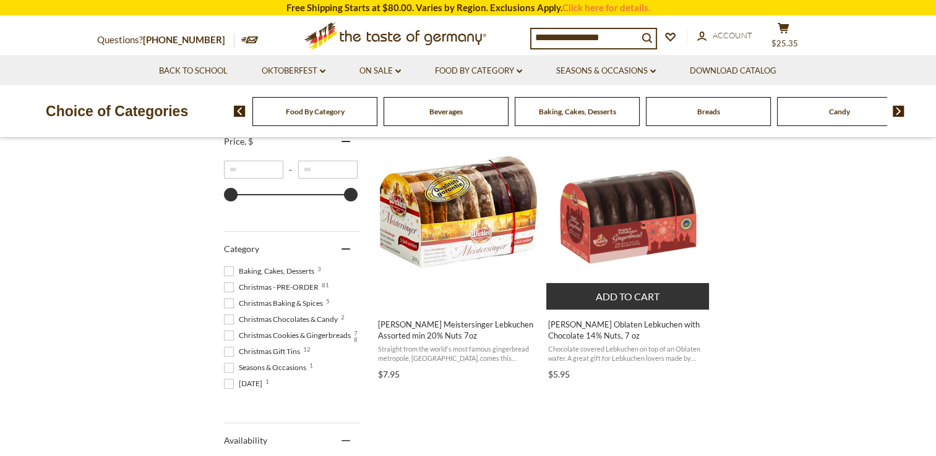
click at [649, 289] on button "Add to cart" at bounding box center [627, 296] width 163 height 27
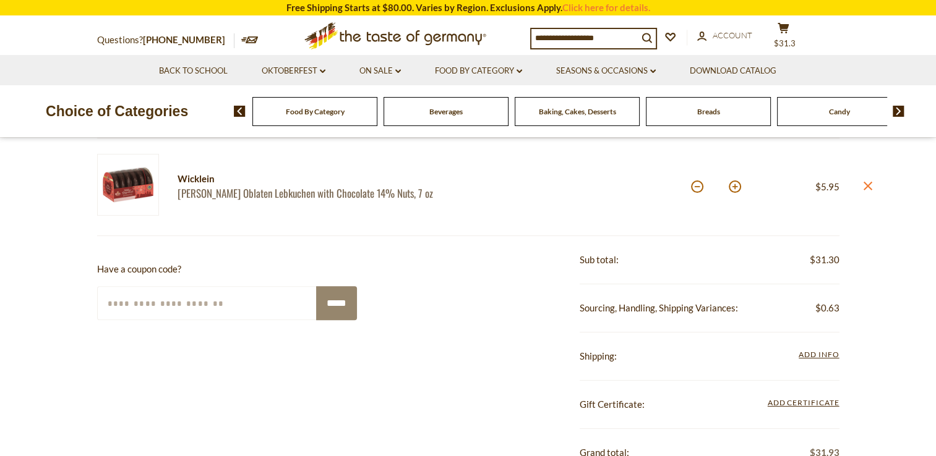
scroll to position [364, 0]
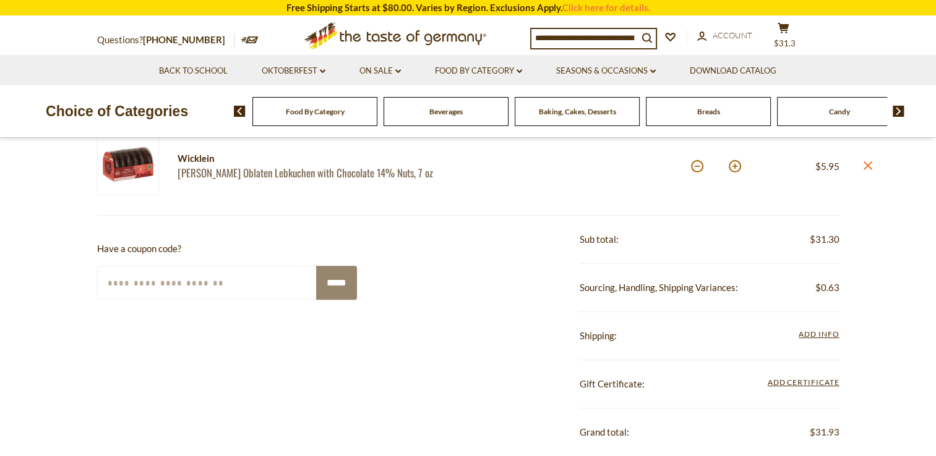
click at [208, 166] on link "[PERSON_NAME] Oblaten Lebkuchen with Chocolate 14% Nuts, 7 oz" at bounding box center [311, 172] width 269 height 13
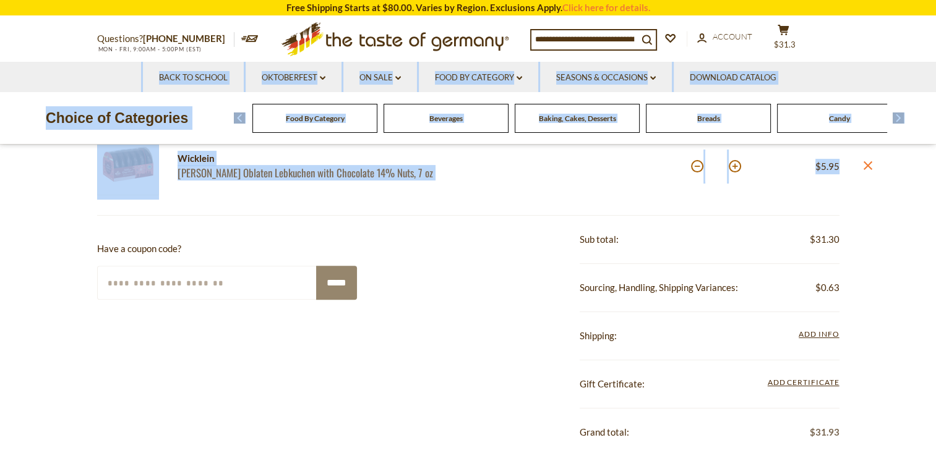
drag, startPoint x: 934, startPoint y: 167, endPoint x: 922, endPoint y: 43, distance: 124.3
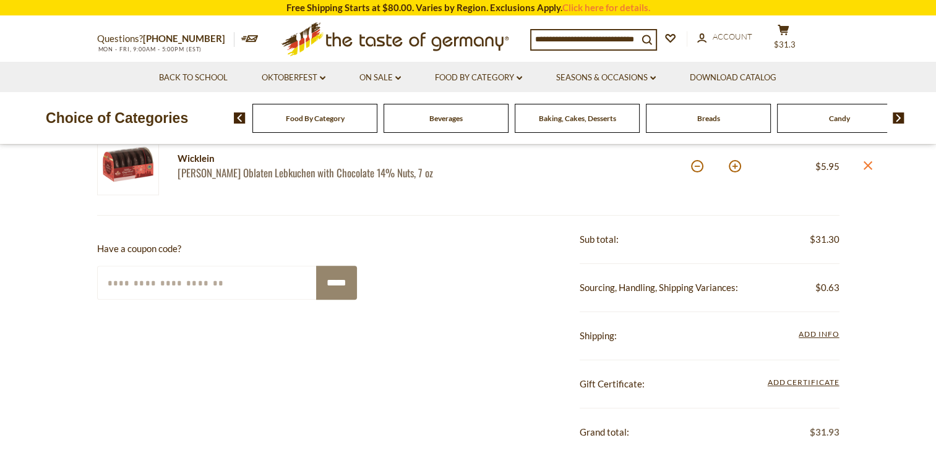
click at [581, 33] on input at bounding box center [584, 38] width 106 height 17
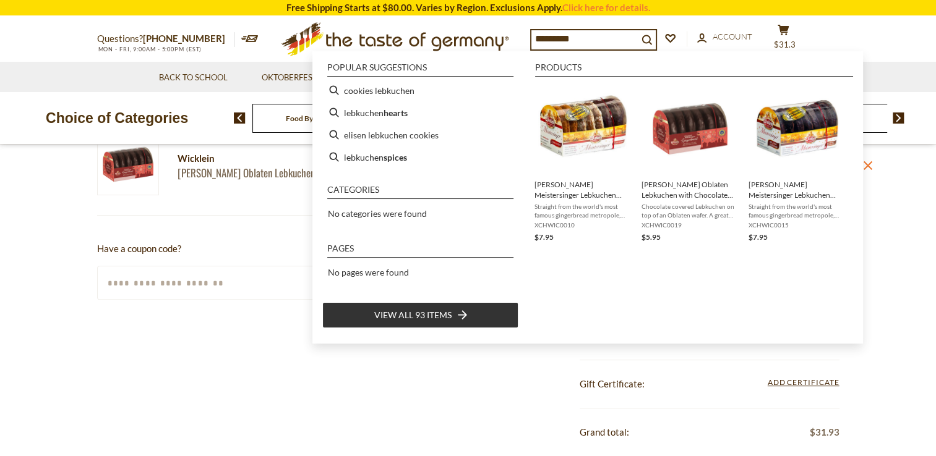
type input "*********"
click at [414, 315] on span "View all 93 items" at bounding box center [412, 316] width 77 height 14
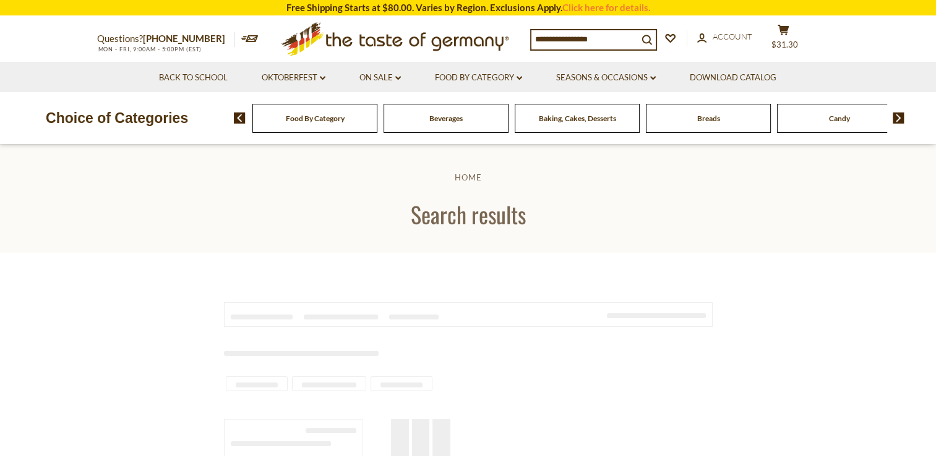
type input "*********"
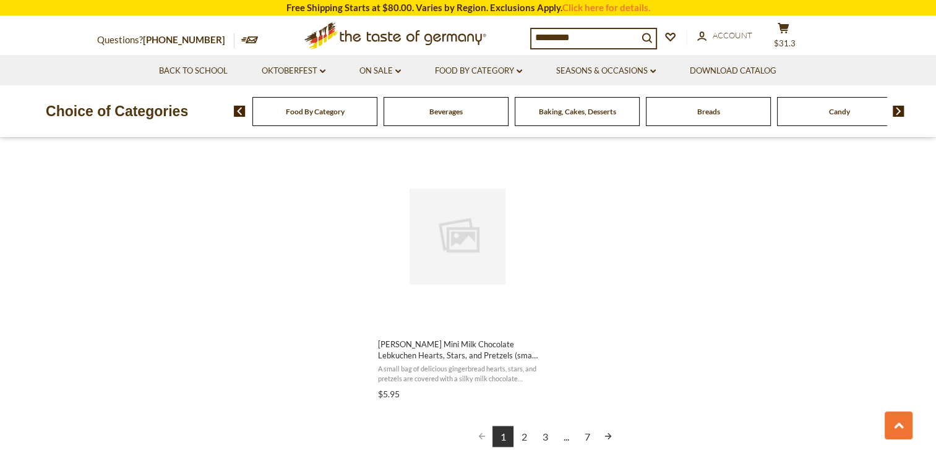
scroll to position [1843, 0]
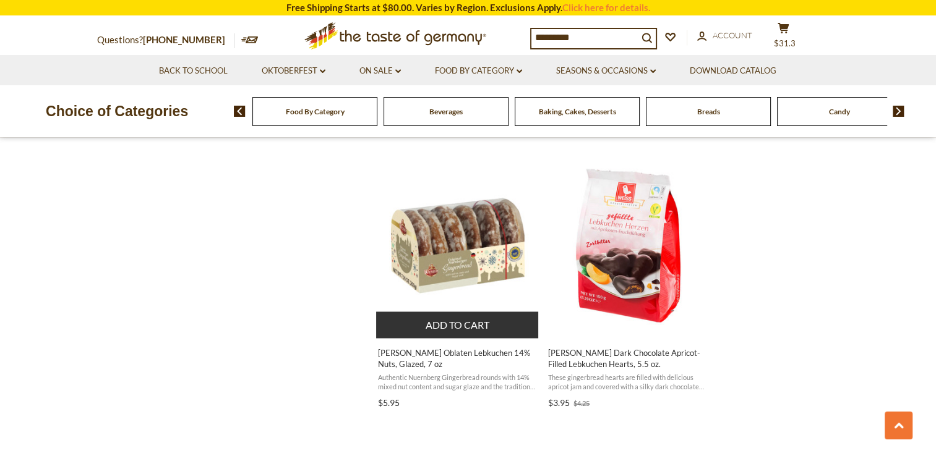
click at [467, 352] on span "[PERSON_NAME] Oblaten Lebkuchen 14% Nuts, Glazed, 7 oz" at bounding box center [458, 359] width 160 height 22
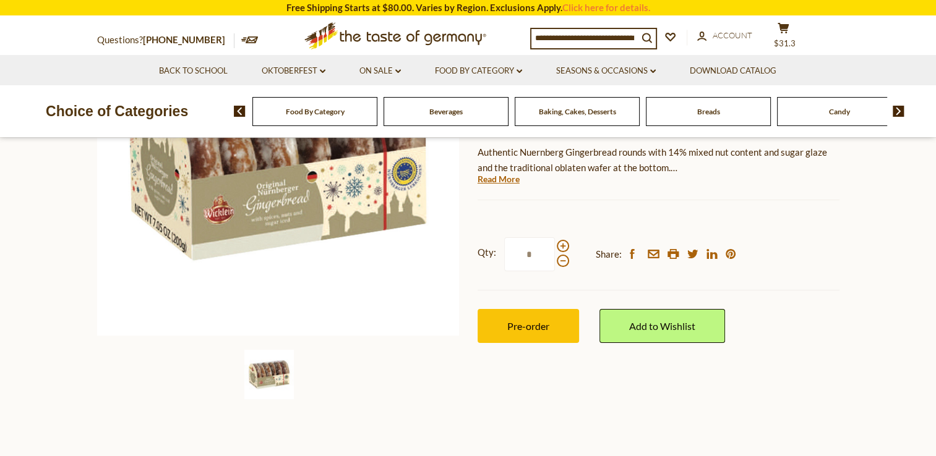
scroll to position [245, 0]
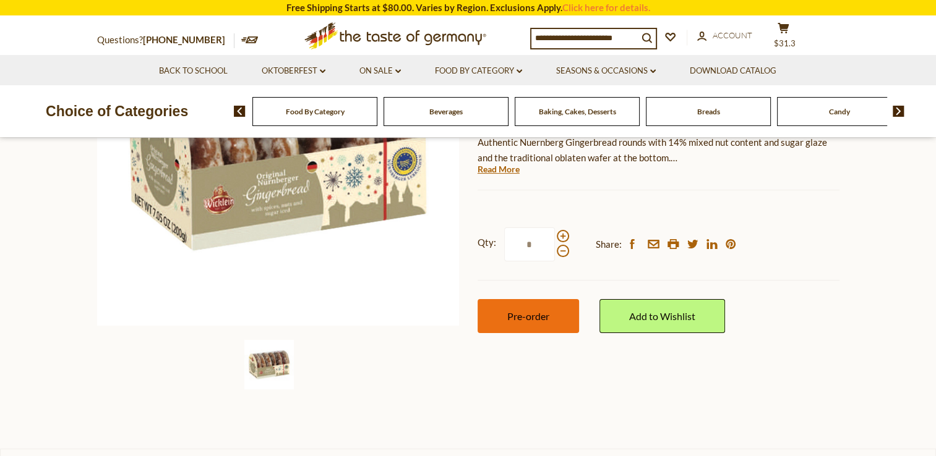
click at [523, 320] on span "Pre-order" at bounding box center [528, 316] width 42 height 12
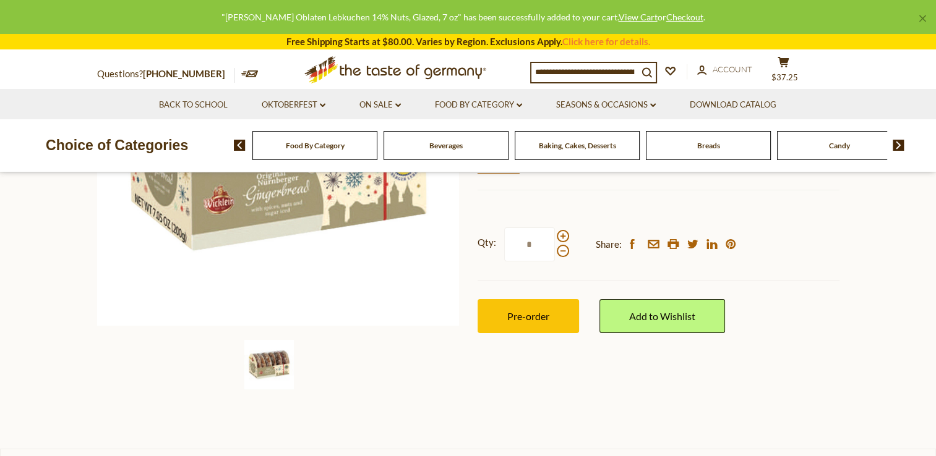
click at [577, 72] on input at bounding box center [584, 71] width 106 height 17
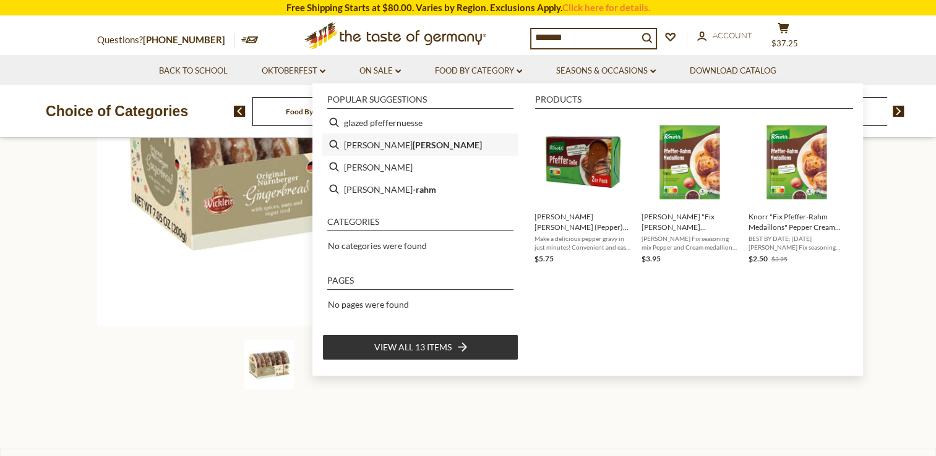
click at [412, 147] on b "nuesse" at bounding box center [446, 145] width 69 height 14
type input "**********"
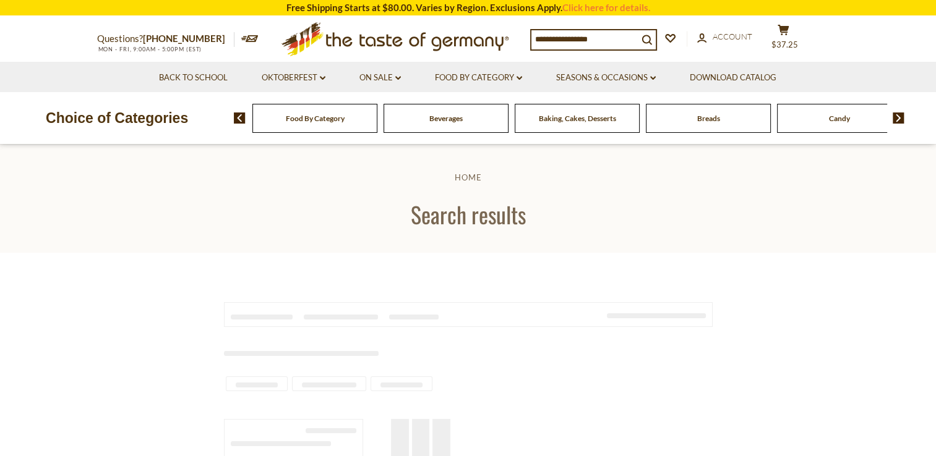
type input "**********"
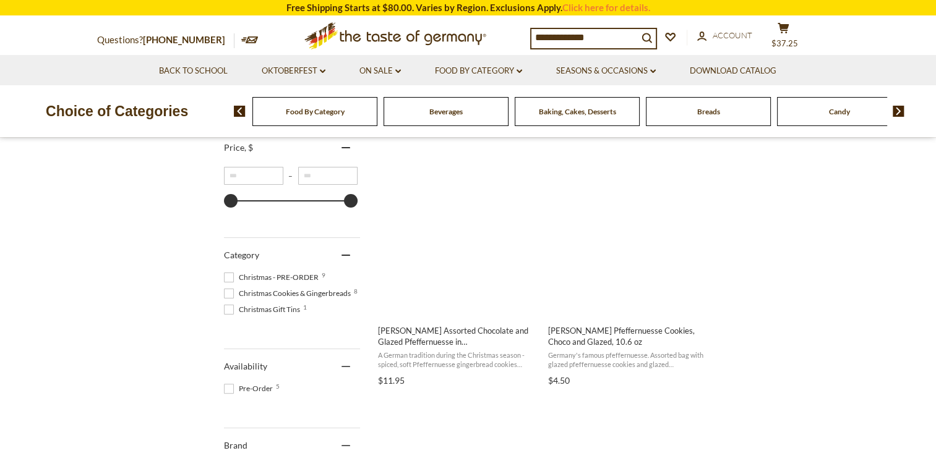
scroll to position [237, 0]
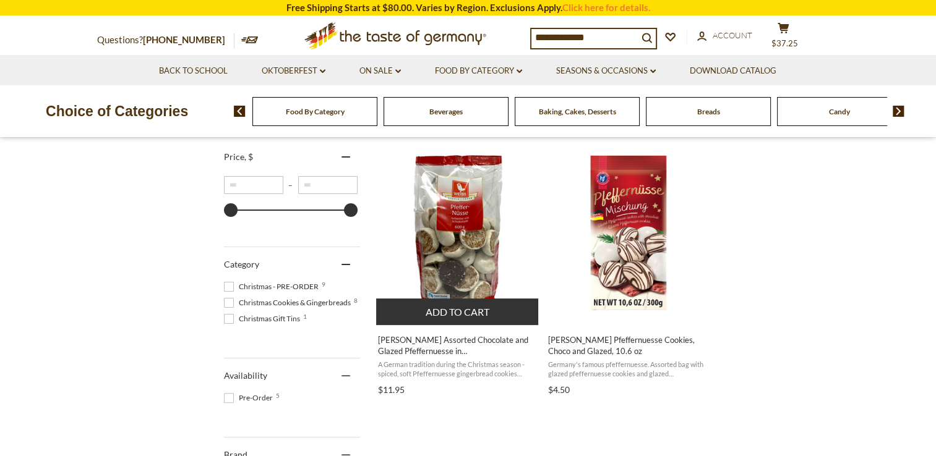
click at [458, 344] on span "[PERSON_NAME] Assorted Chocolate and Glazed Pfeffernuesse in [GEOGRAPHIC_DATA],…" at bounding box center [458, 346] width 160 height 22
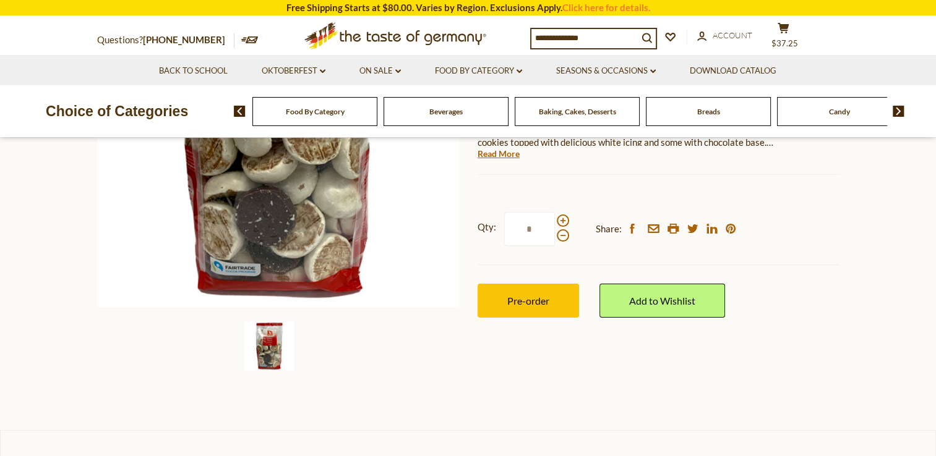
scroll to position [275, 0]
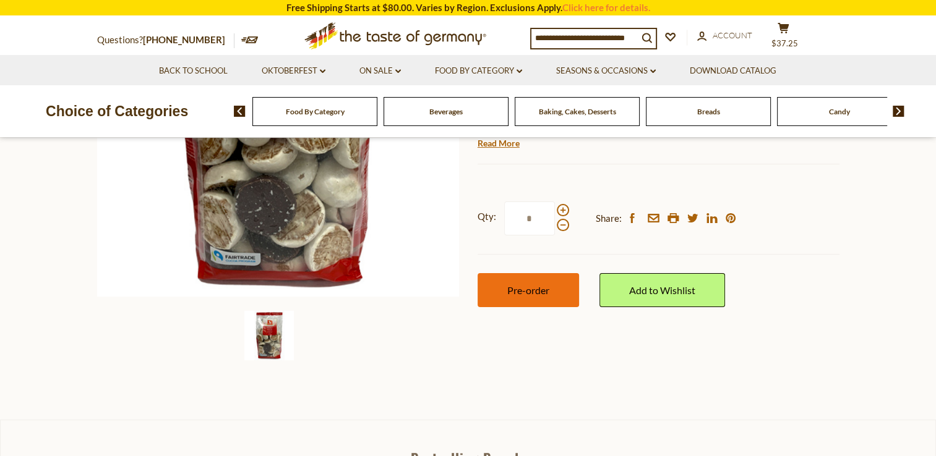
click at [528, 273] on button "Pre-order" at bounding box center [527, 290] width 101 height 34
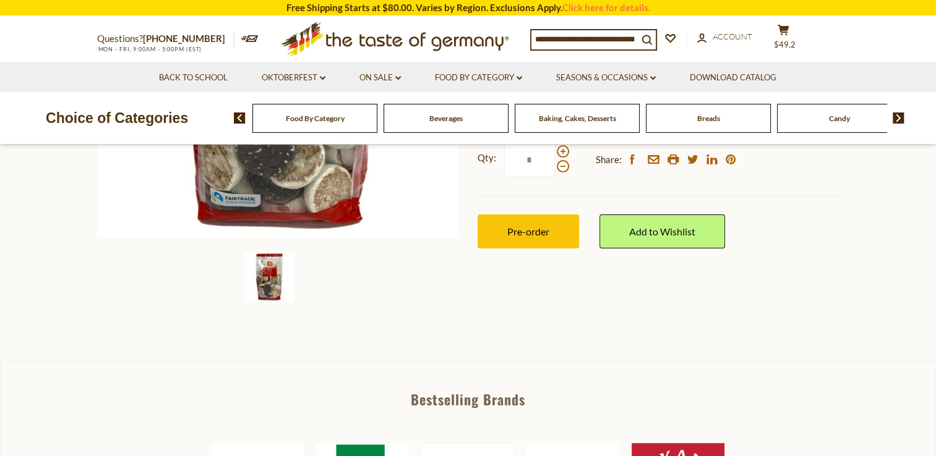
scroll to position [0, 0]
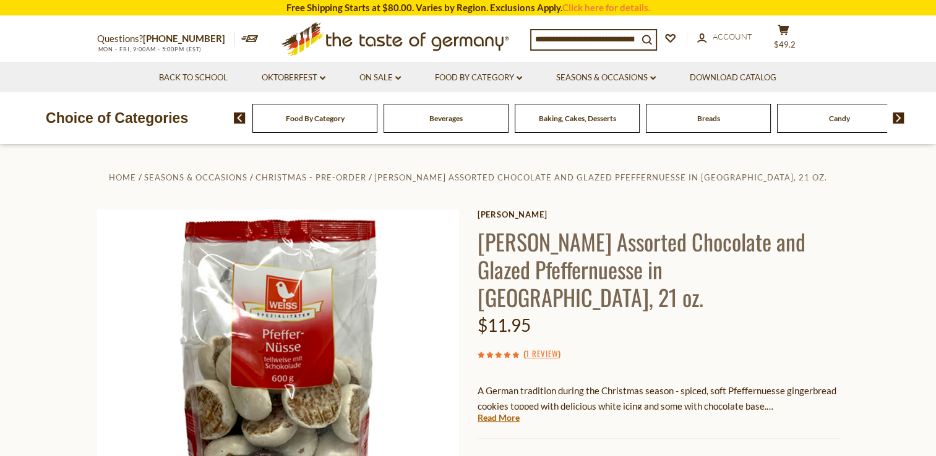
click at [618, 39] on input at bounding box center [584, 38] width 106 height 17
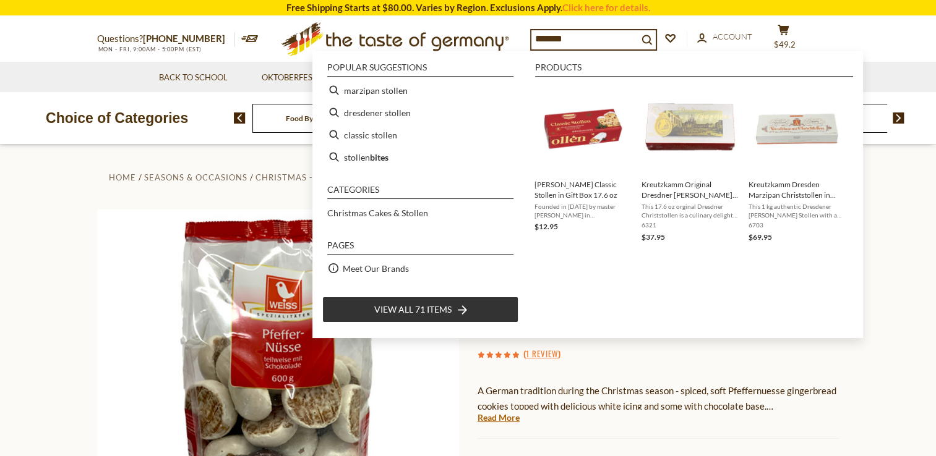
type input "*******"
click at [416, 313] on span "View all 71 items" at bounding box center [412, 310] width 77 height 14
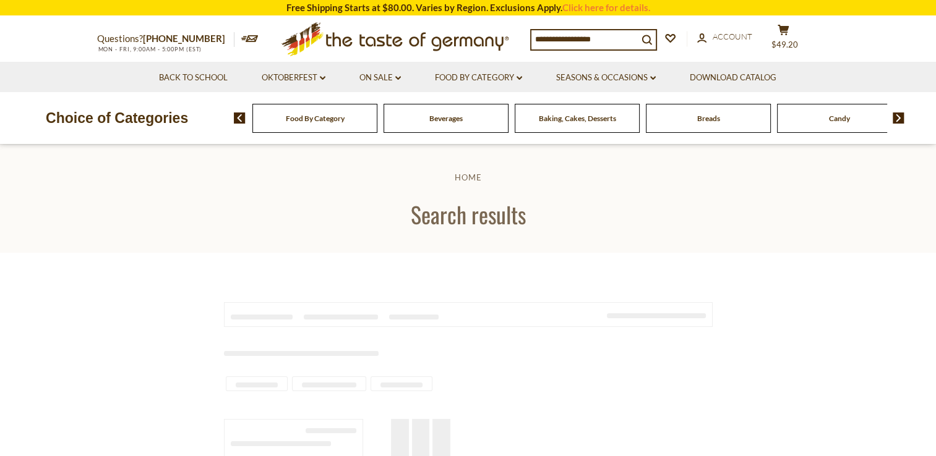
type input "*******"
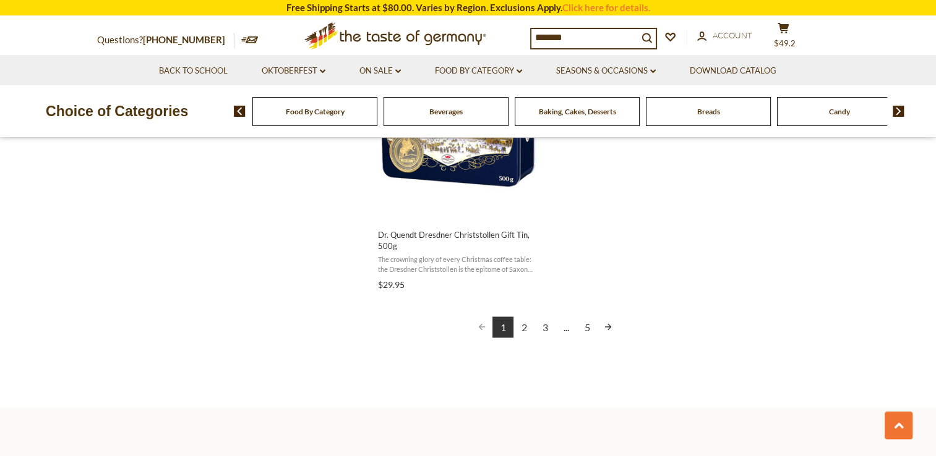
scroll to position [2240, 0]
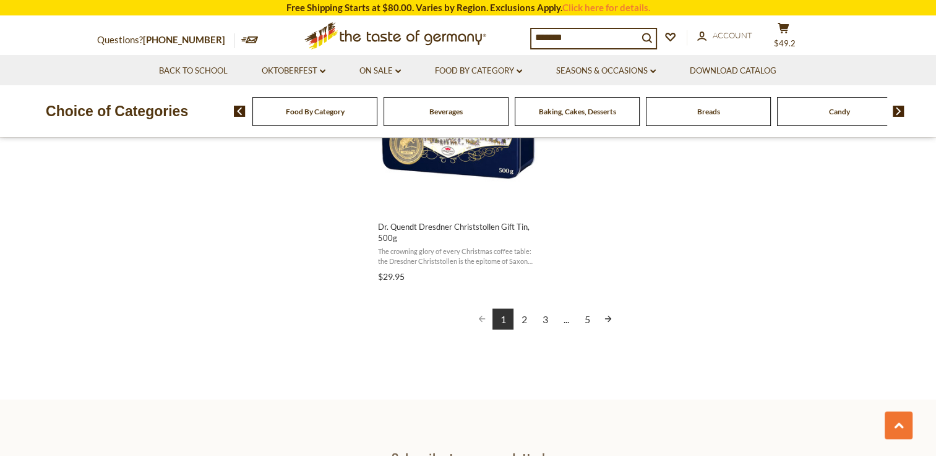
click at [522, 316] on link "2" at bounding box center [523, 319] width 21 height 21
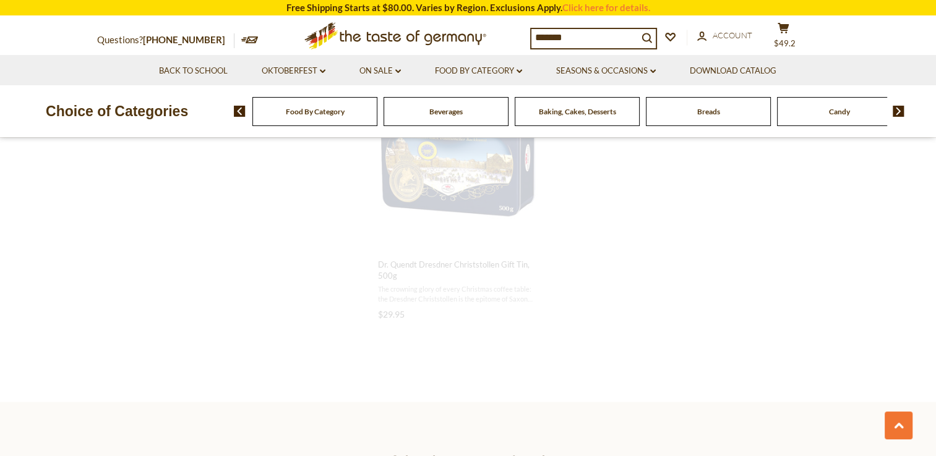
scroll to position [659, 0]
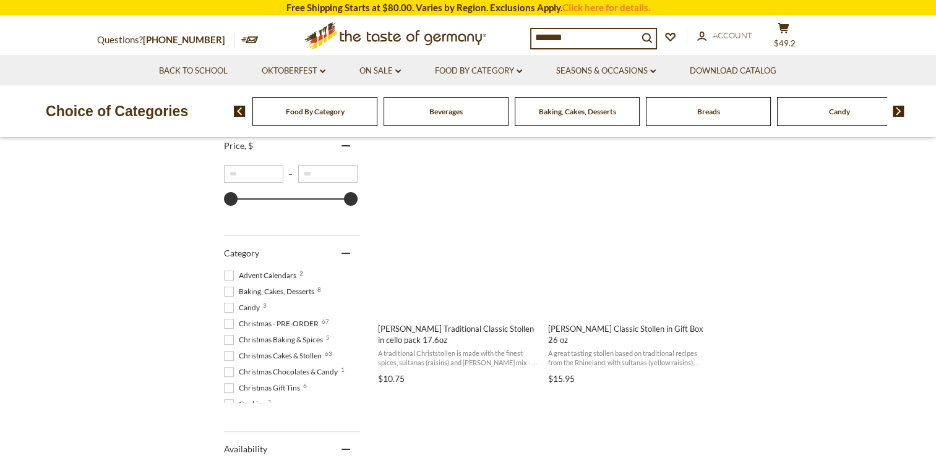
scroll to position [260, 0]
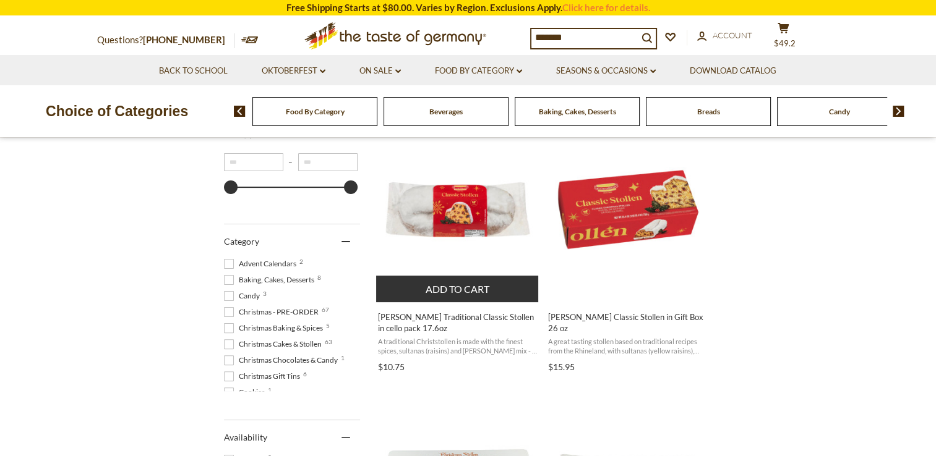
click at [429, 323] on span "[PERSON_NAME] Traditional Classic Stollen in cello pack 17.6oz" at bounding box center [458, 323] width 160 height 22
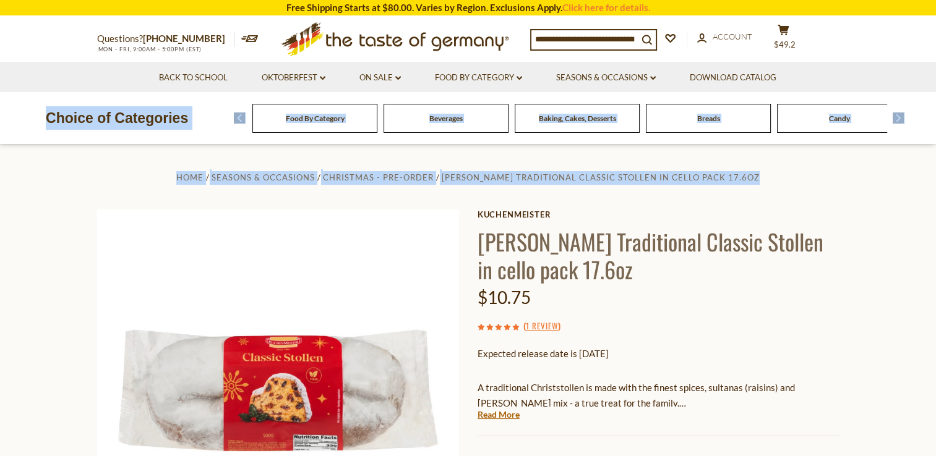
drag, startPoint x: 935, startPoint y: 62, endPoint x: 945, endPoint y: 103, distance: 42.1
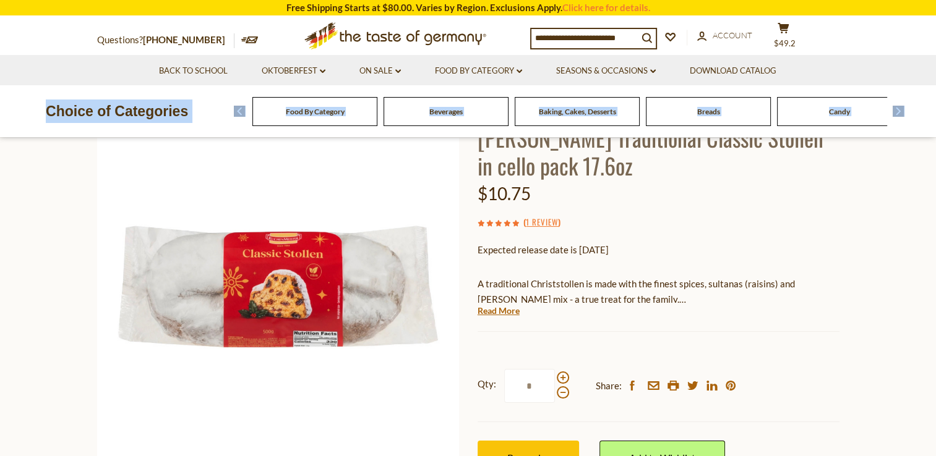
scroll to position [251, 0]
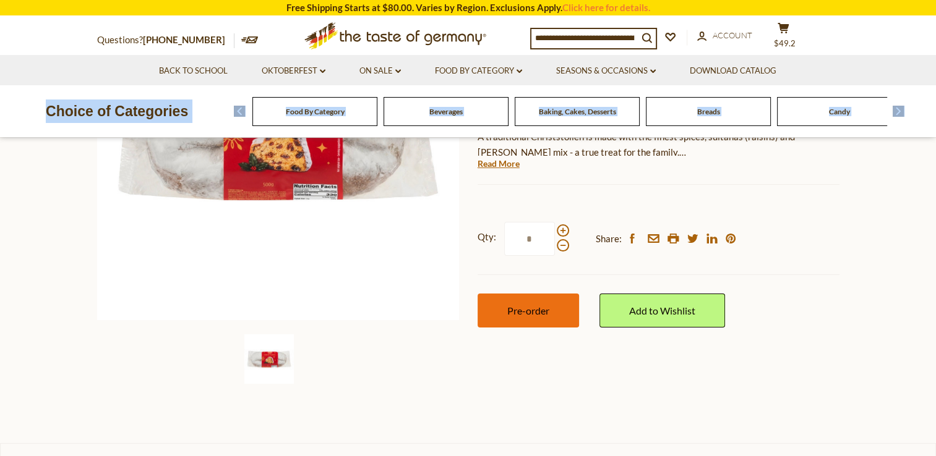
click at [533, 307] on span "Pre-order" at bounding box center [528, 311] width 42 height 12
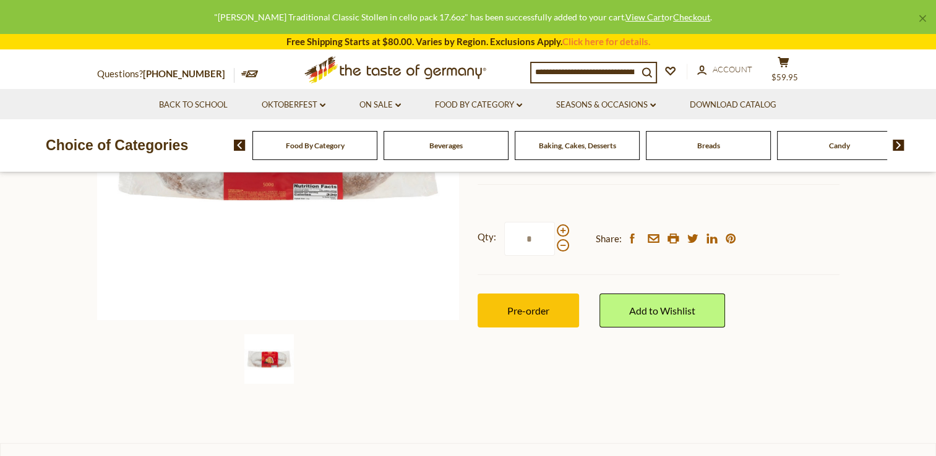
click at [564, 70] on input at bounding box center [584, 71] width 106 height 17
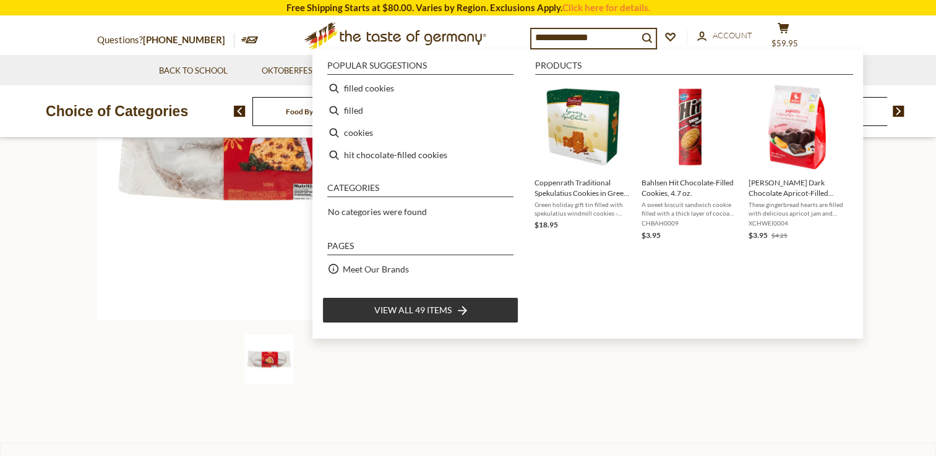
type input "**********"
click at [413, 312] on span "View all 49 items" at bounding box center [412, 311] width 77 height 14
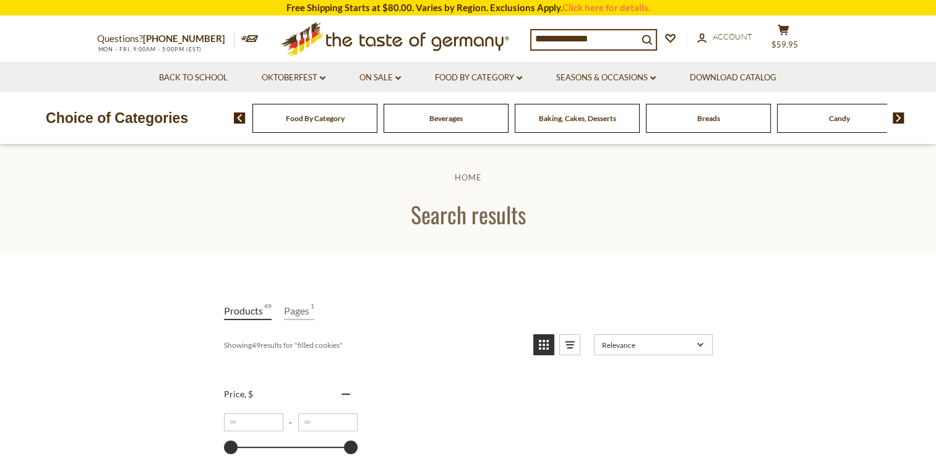
drag, startPoint x: 602, startPoint y: 36, endPoint x: 513, endPoint y: 38, distance: 89.7
click at [513, 38] on div "**********" at bounding box center [468, 39] width 761 height 45
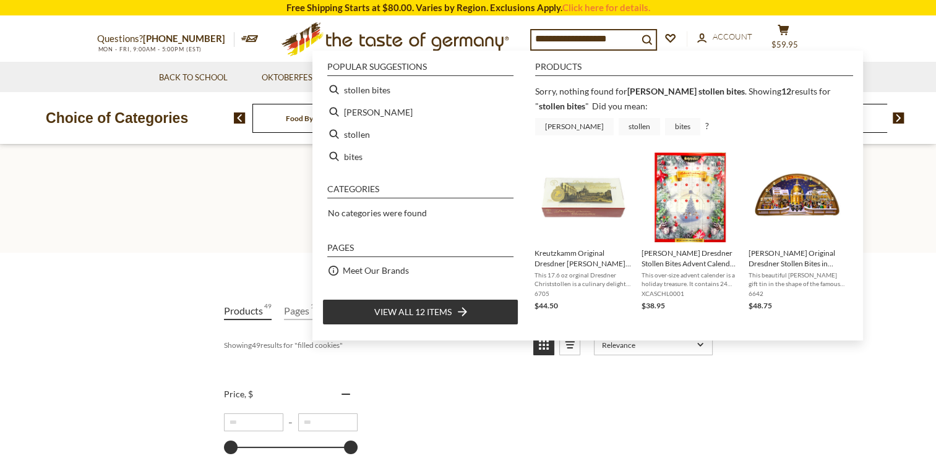
type input "**********"
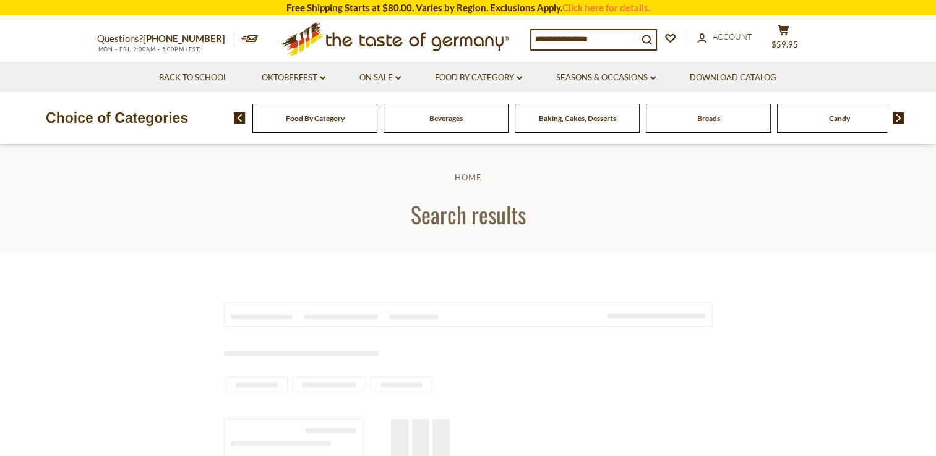
type input "**********"
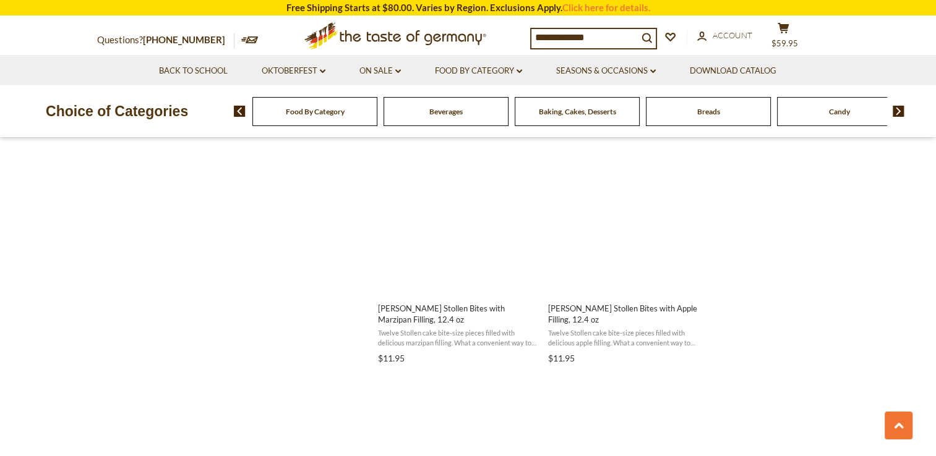
scroll to position [1350, 0]
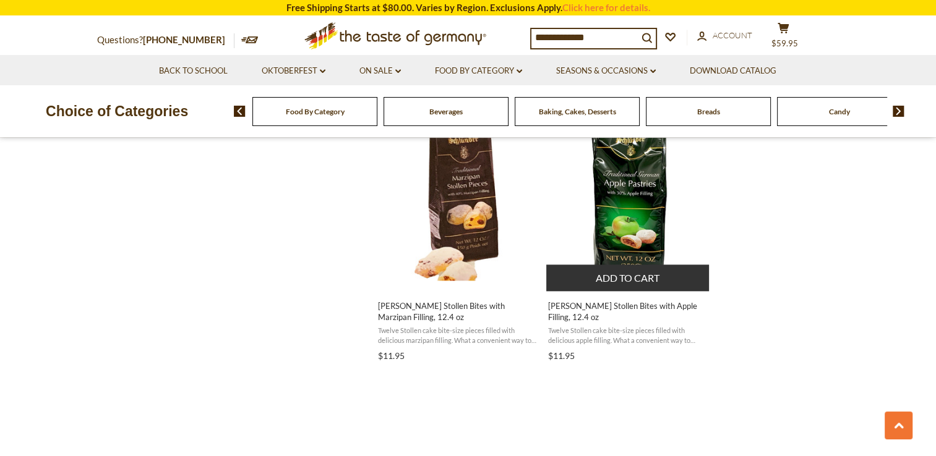
click at [628, 305] on span "[PERSON_NAME] Stollen Bites with Apple Filling, 12.4 oz" at bounding box center [628, 312] width 160 height 22
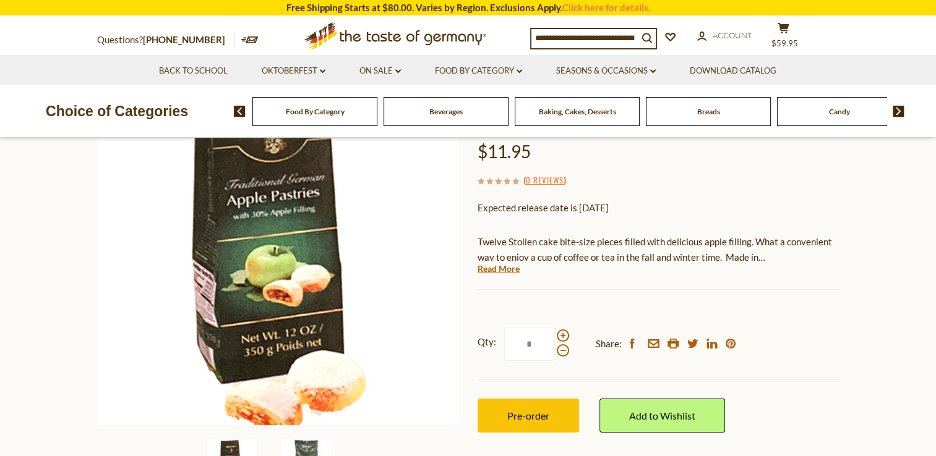
scroll to position [153, 0]
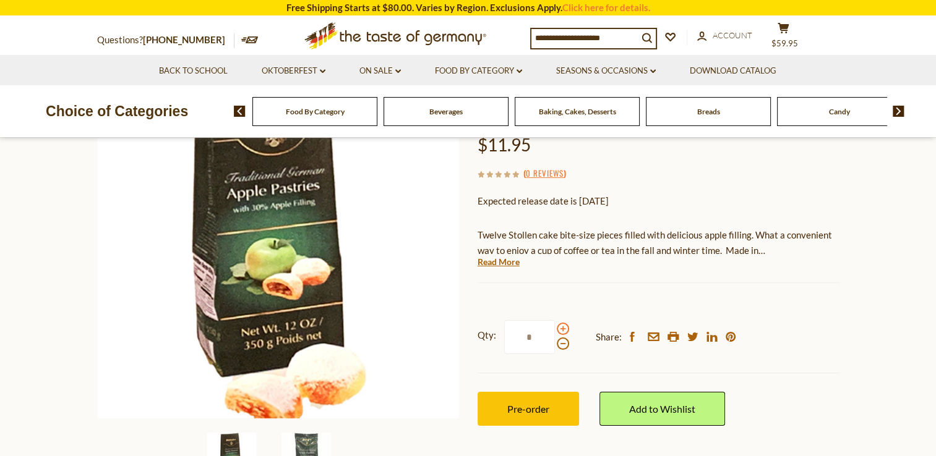
click at [559, 330] on span at bounding box center [563, 329] width 12 height 12
click at [555, 330] on input "*" at bounding box center [529, 337] width 51 height 34
type input "*"
click at [534, 417] on button "Pre-order" at bounding box center [527, 409] width 101 height 34
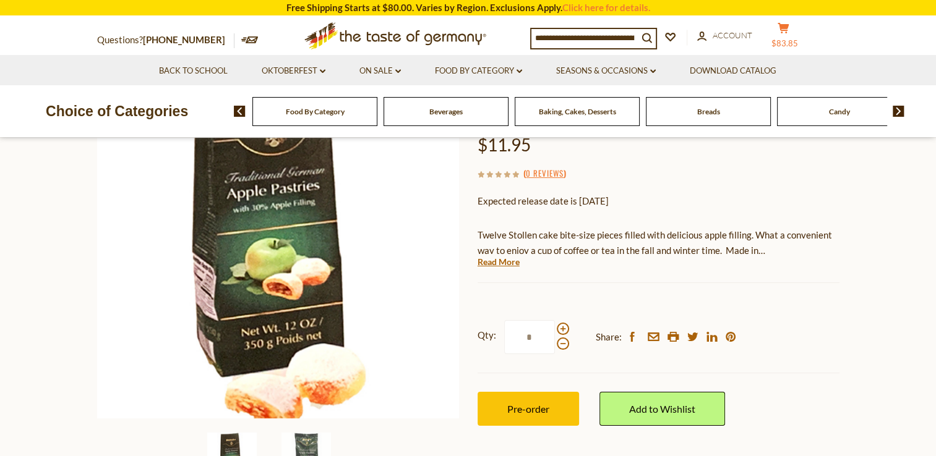
click at [788, 32] on icon at bounding box center [782, 28] width 11 height 11
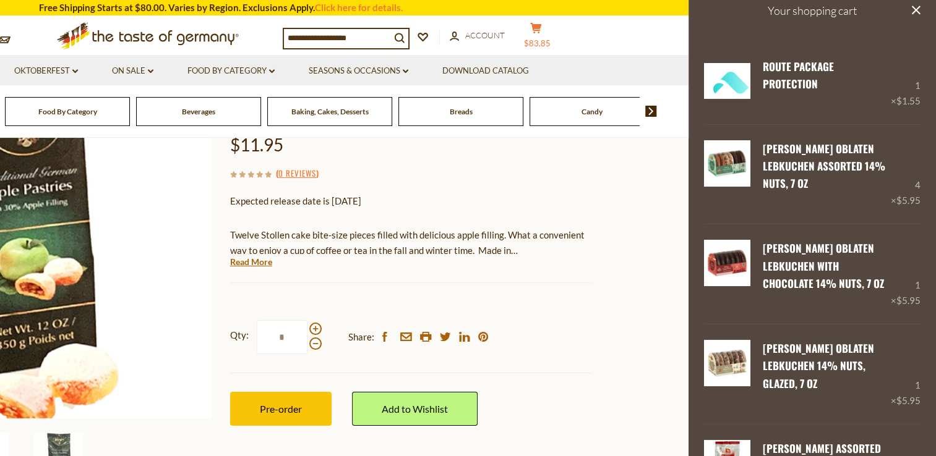
scroll to position [0, 0]
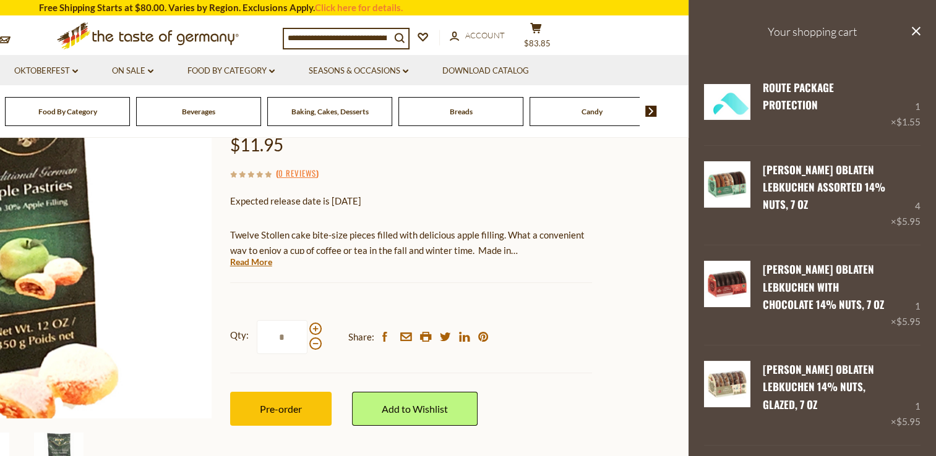
click at [373, 39] on input at bounding box center [337, 37] width 106 height 17
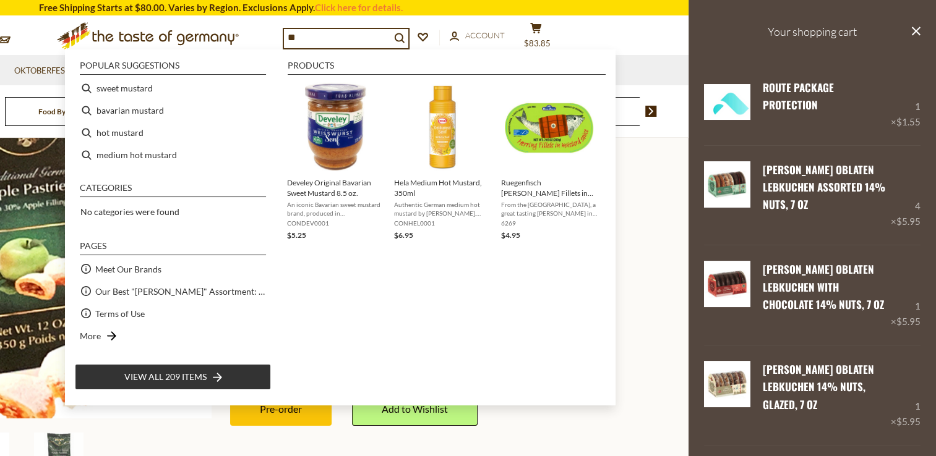
type input "*"
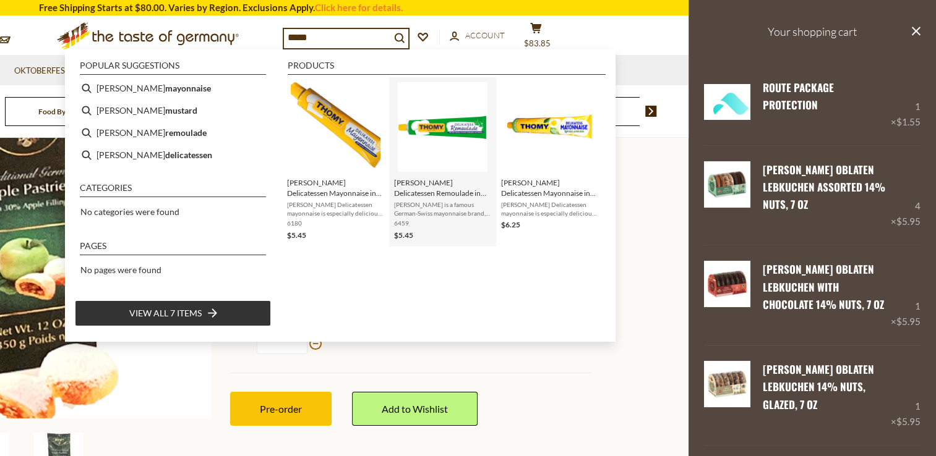
drag, startPoint x: 373, startPoint y: 39, endPoint x: 463, endPoint y: 192, distance: 177.3
type input "*****"
click at [200, 312] on span "View all 7 items" at bounding box center [165, 314] width 72 height 14
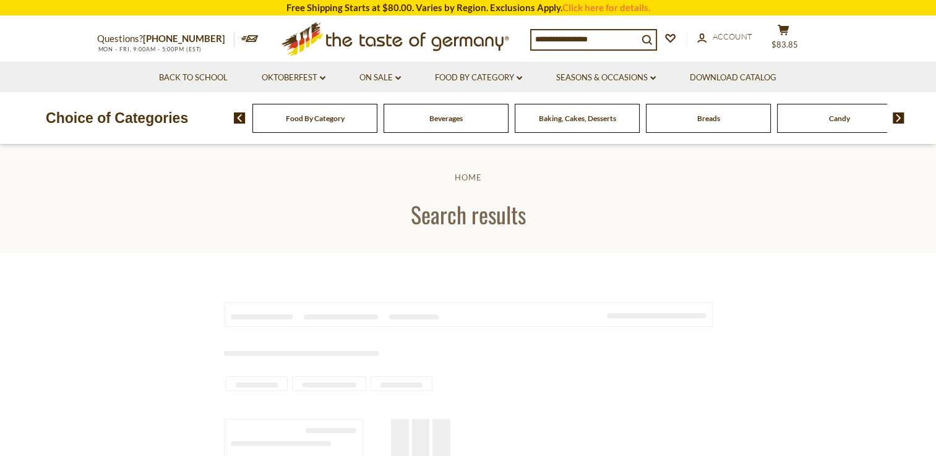
type input "*****"
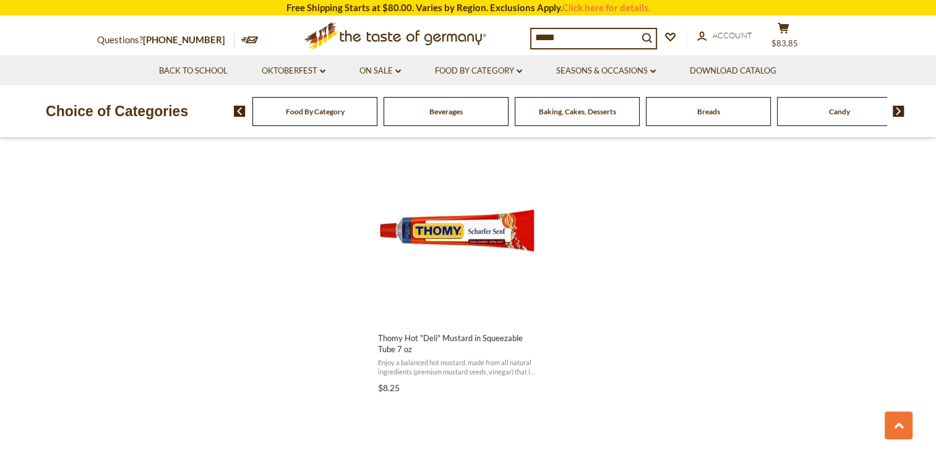
scroll to position [1051, 0]
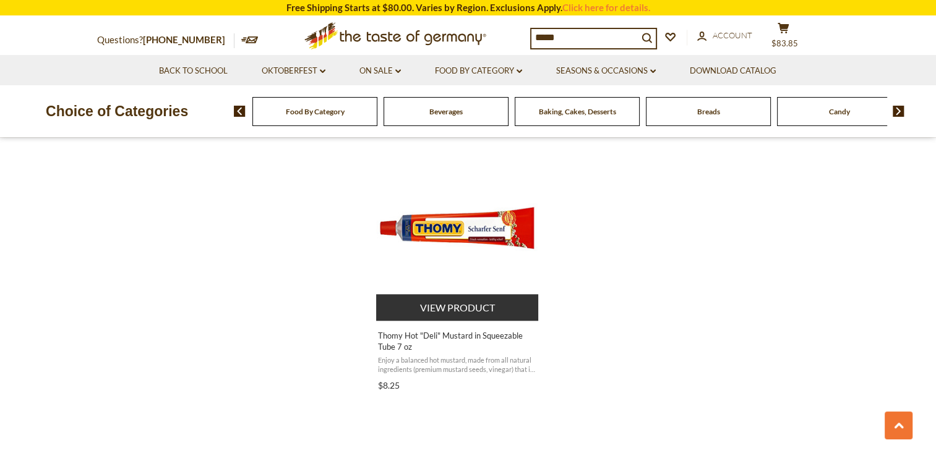
click at [469, 310] on button "View product" at bounding box center [457, 307] width 163 height 27
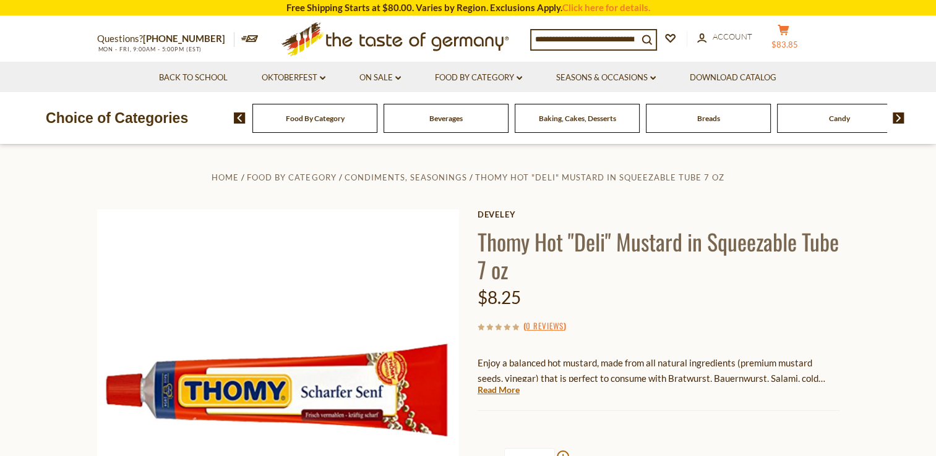
click at [788, 32] on icon at bounding box center [782, 30] width 11 height 11
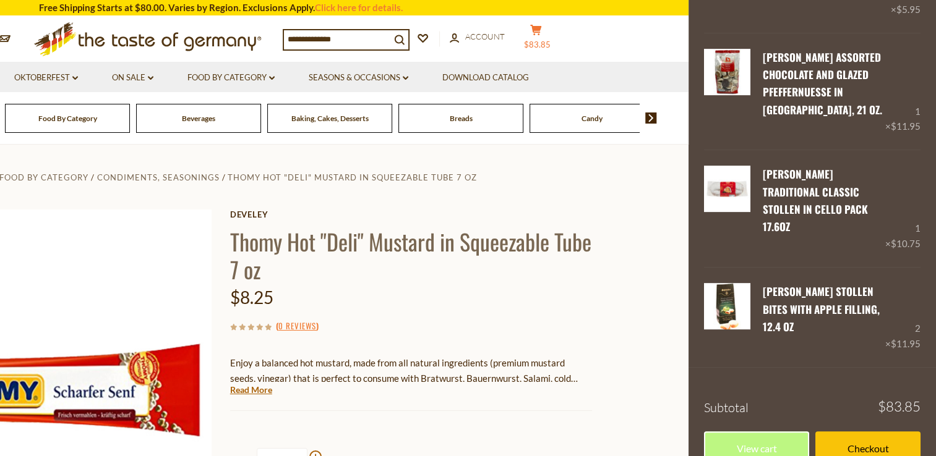
scroll to position [437, 0]
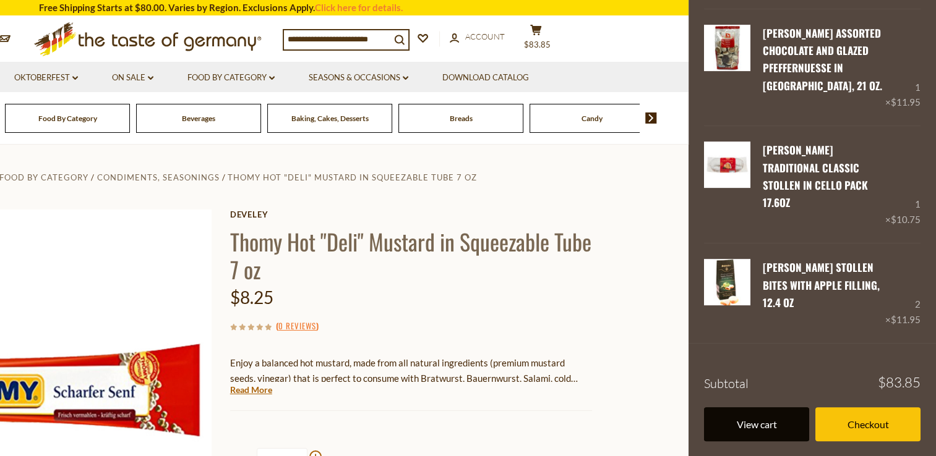
click at [764, 411] on link "View cart" at bounding box center [756, 424] width 105 height 34
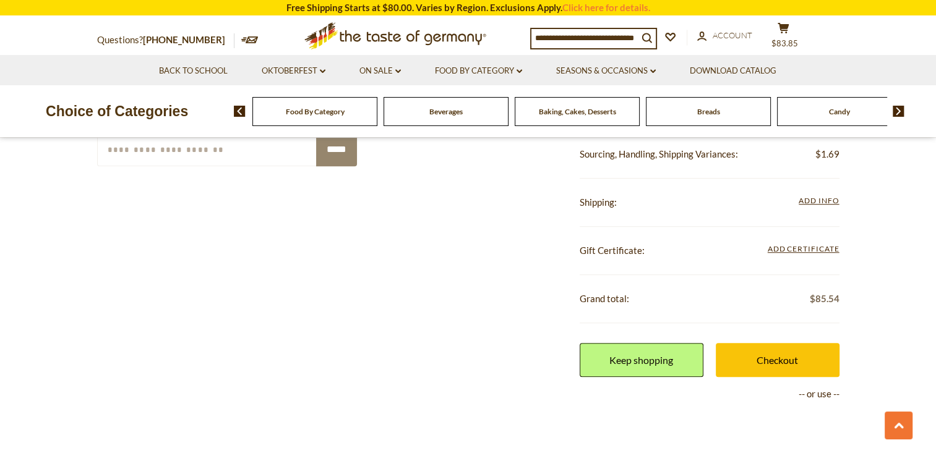
scroll to position [891, 0]
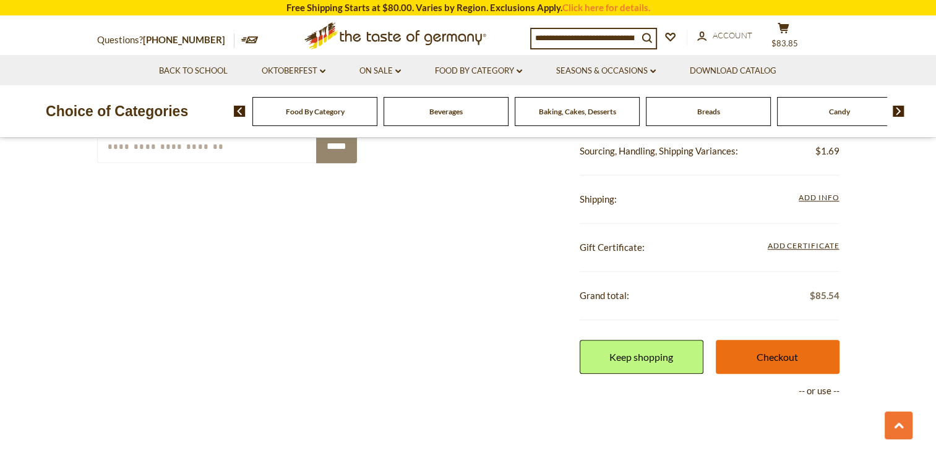
click at [788, 355] on link "Checkout" at bounding box center [777, 357] width 124 height 34
